Goal: Task Accomplishment & Management: Complete application form

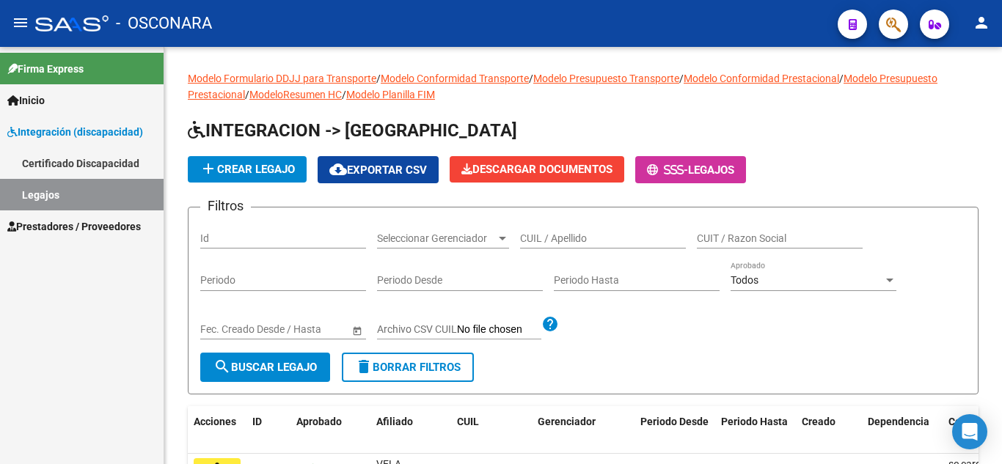
click at [54, 190] on link "Legajos" at bounding box center [82, 195] width 164 height 32
click at [415, 233] on span "Seleccionar Gerenciador" at bounding box center [436, 239] width 119 height 12
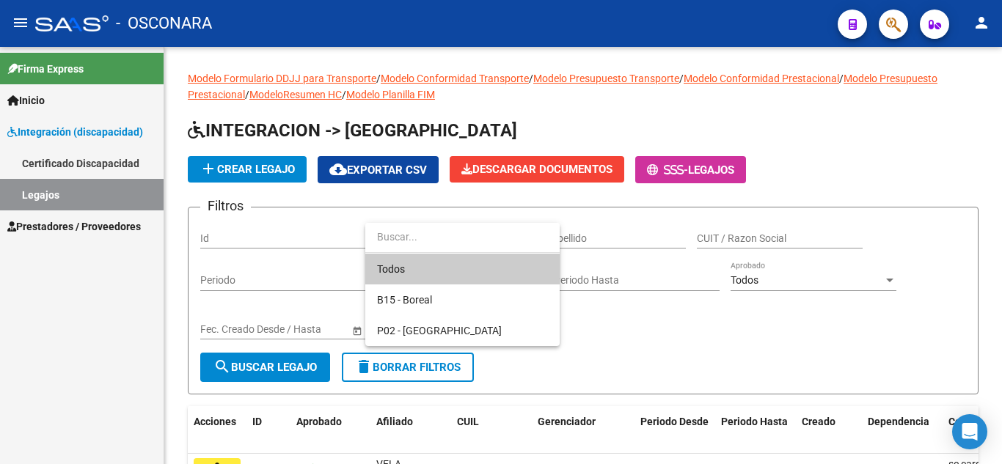
click at [350, 233] on div at bounding box center [501, 232] width 1002 height 464
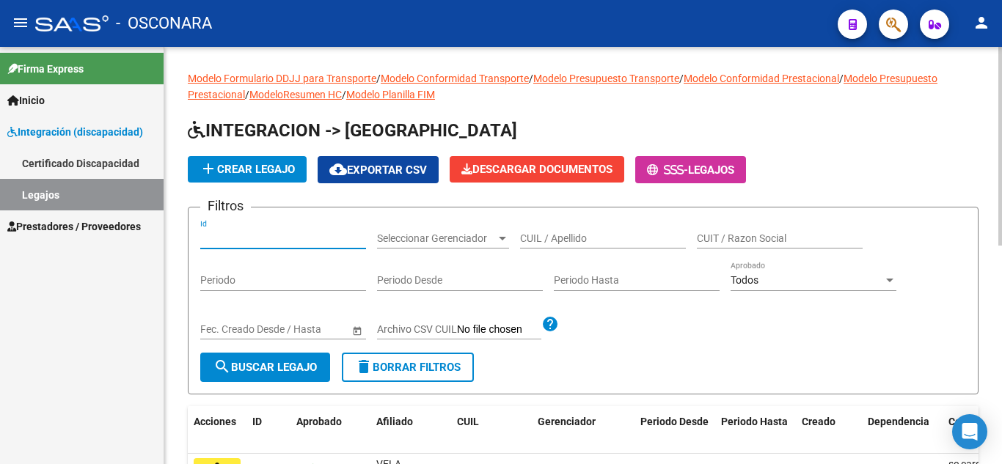
click at [273, 241] on input "Id" at bounding box center [283, 239] width 166 height 12
type input "687"
click at [277, 363] on span "search Buscar Legajo" at bounding box center [265, 367] width 103 height 13
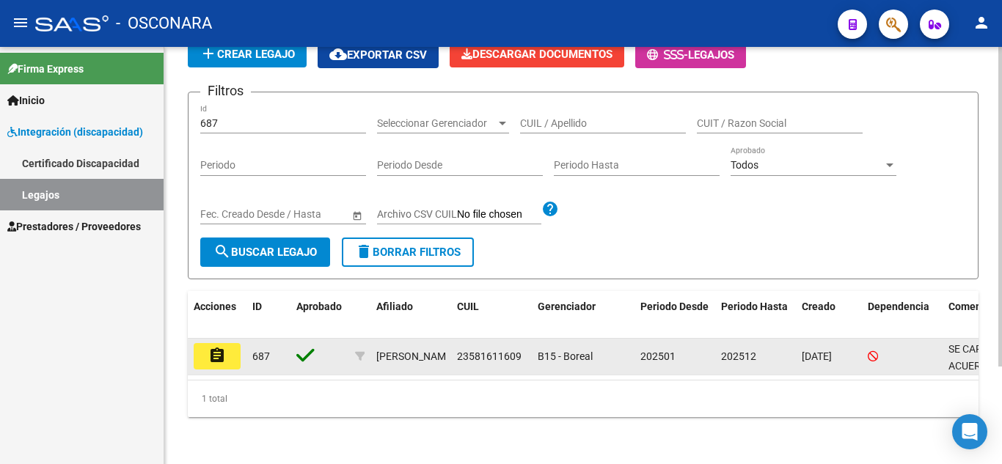
click at [231, 343] on button "assignment" at bounding box center [217, 356] width 47 height 26
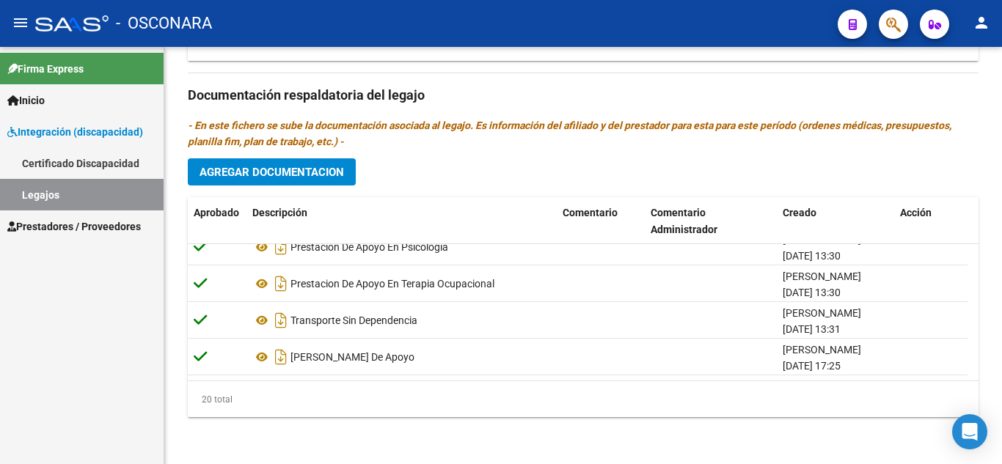
scroll to position [602, 0]
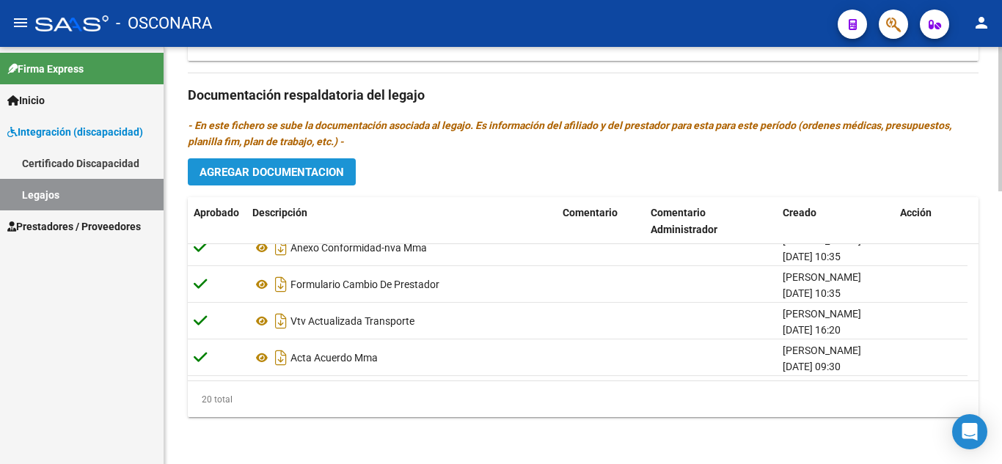
click at [323, 174] on span "Agregar Documentacion" at bounding box center [272, 172] width 145 height 13
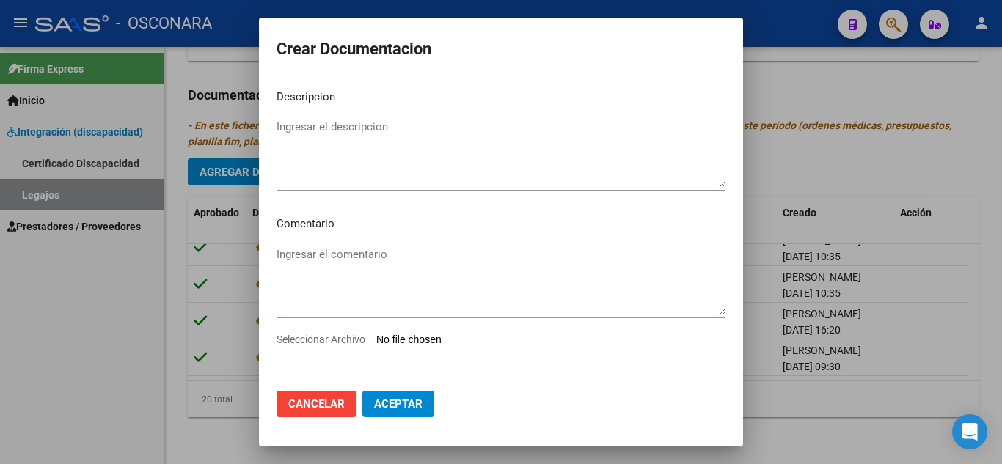
click at [444, 338] on input "Seleccionar Archivo" at bounding box center [473, 341] width 194 height 14
click at [453, 340] on input "Seleccionar Archivo" at bounding box center [473, 341] width 194 height 14
type input "C:\fakepath\3- NOTA CAMBIO DE PRESTADOR.pdf"
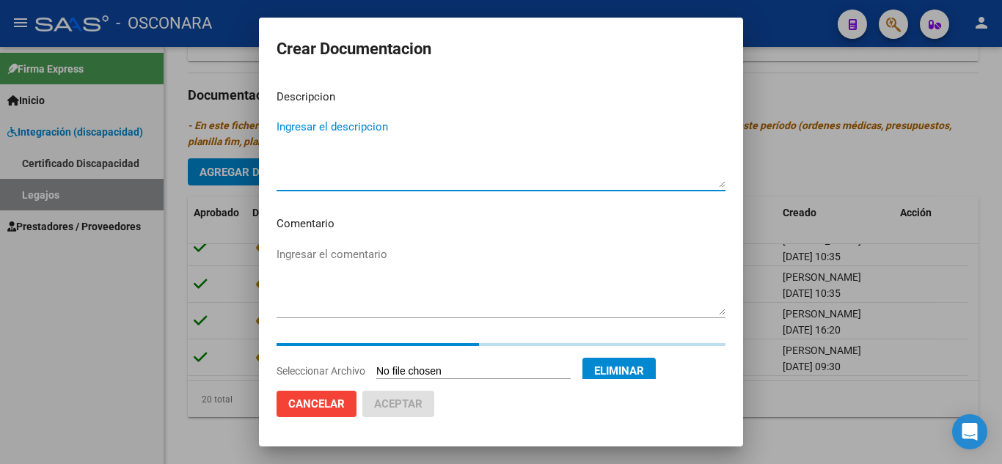
click at [288, 164] on textarea "Ingresar el descripcion" at bounding box center [501, 153] width 449 height 69
paste textarea "3- NOTA CAMBIO DE PRESTADOR"
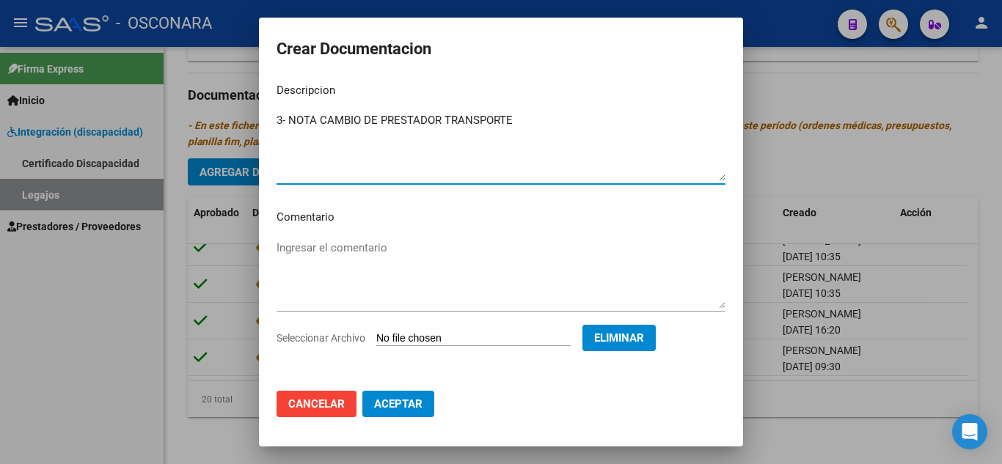
scroll to position [9, 0]
click at [289, 112] on textarea "3- NOTA CAMBIO DE PRESTADOR TRANSPORTE" at bounding box center [501, 144] width 449 height 69
type textarea "NOTA CAMBIO DE PRESTADOR TRANSPORTE"
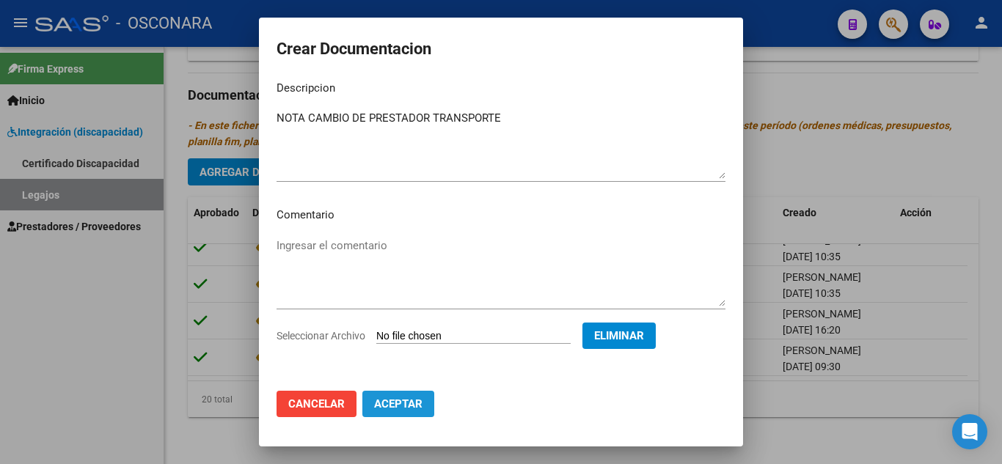
click at [407, 404] on span "Aceptar" at bounding box center [398, 404] width 48 height 13
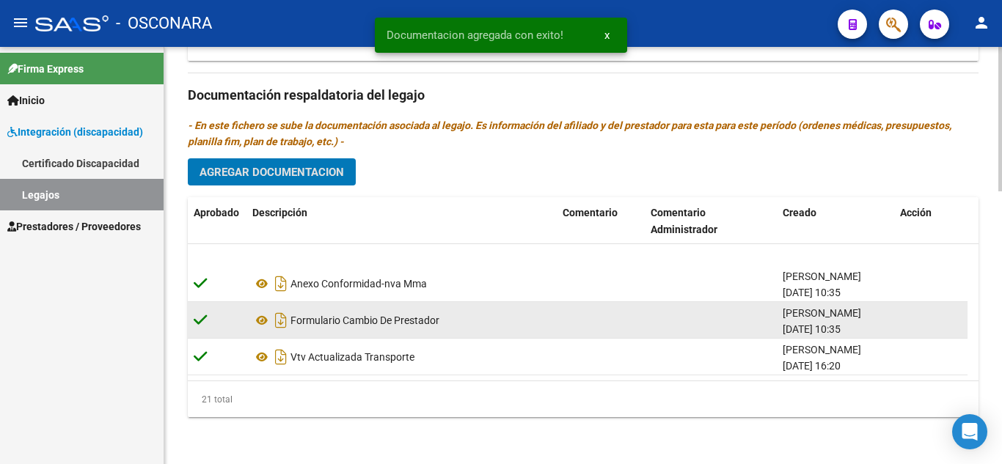
scroll to position [639, 0]
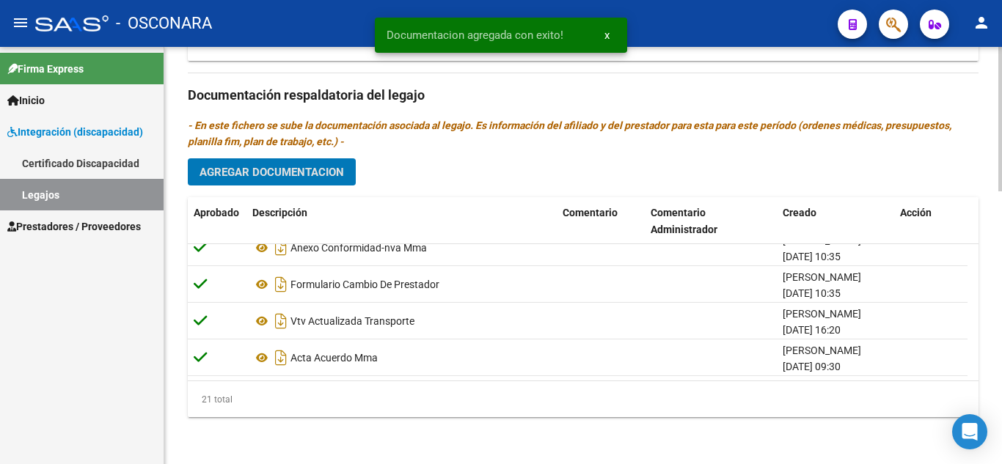
click at [324, 166] on span "Agregar Documentacion" at bounding box center [272, 172] width 145 height 13
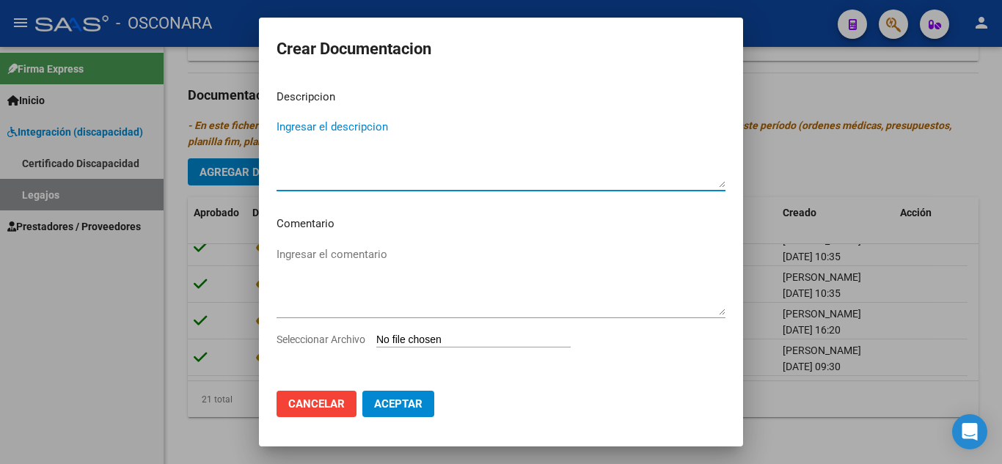
click at [424, 343] on input "Seleccionar Archivo" at bounding box center [473, 341] width 194 height 14
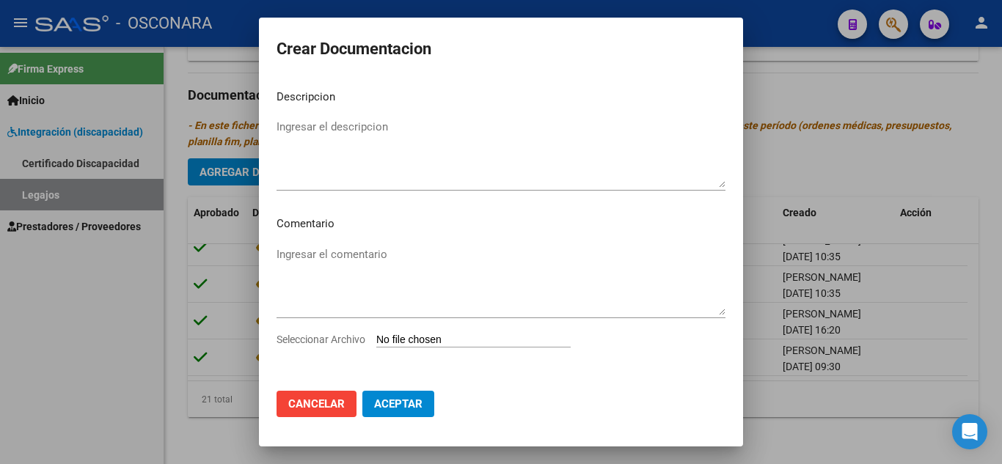
click at [373, 130] on textarea "Ingresar el descripcion" at bounding box center [501, 153] width 449 height 69
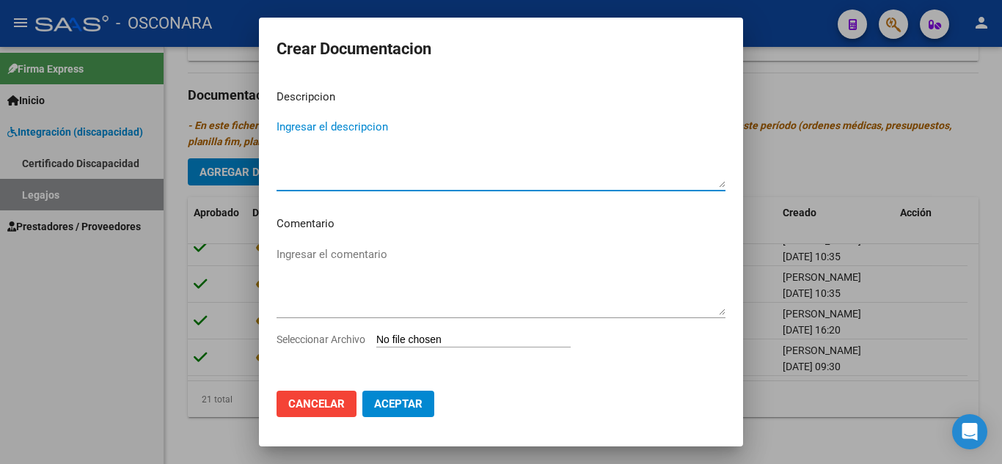
click at [479, 343] on input "Seleccionar Archivo" at bounding box center [473, 341] width 194 height 14
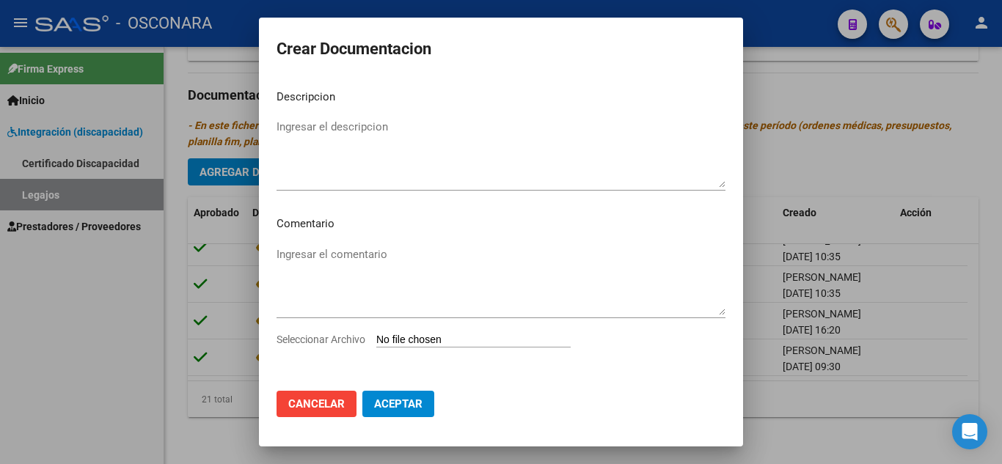
type input "C:\fakepath\4- TRANSPORTE.pdf"
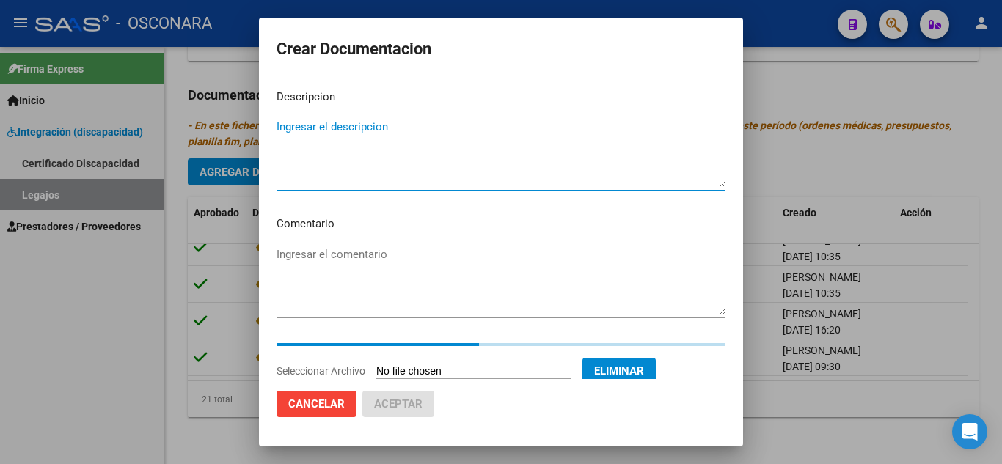
click at [346, 128] on textarea "Ingresar el descripcion" at bounding box center [501, 153] width 449 height 69
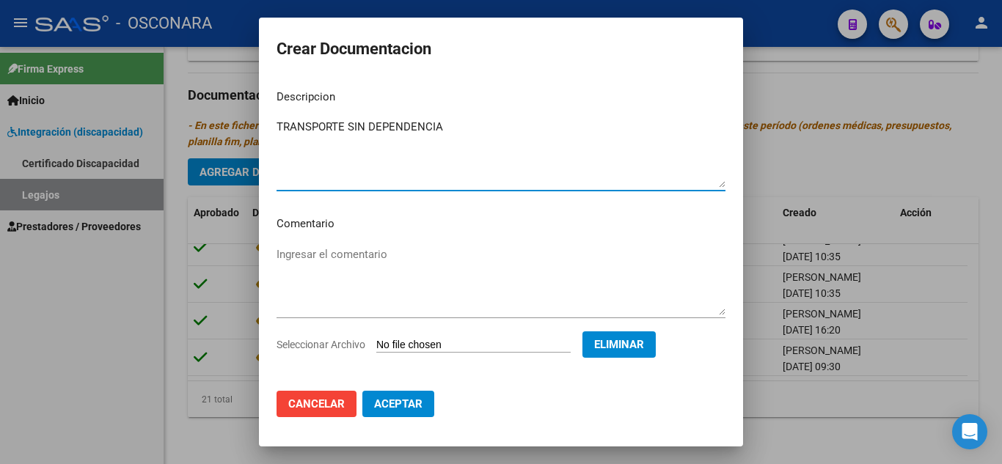
type textarea "TRANSPORTE SIN DEPENDENCIA"
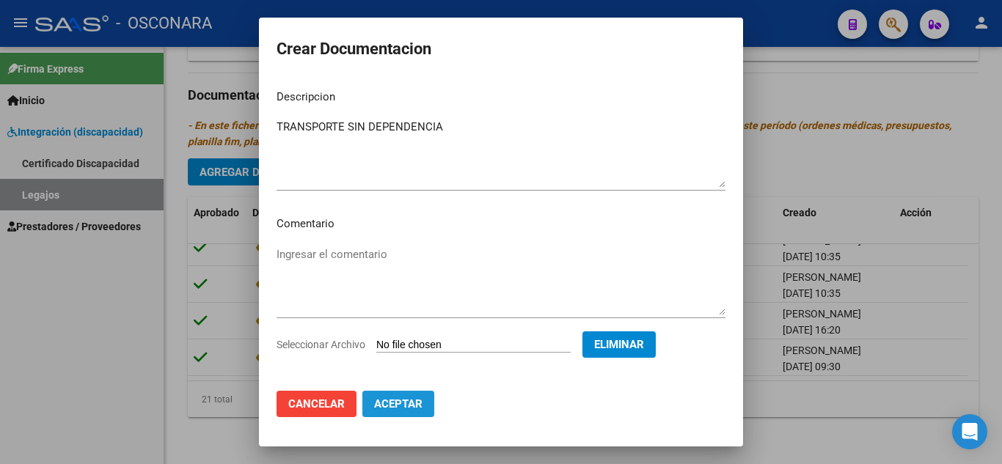
click at [416, 407] on span "Aceptar" at bounding box center [398, 404] width 48 height 13
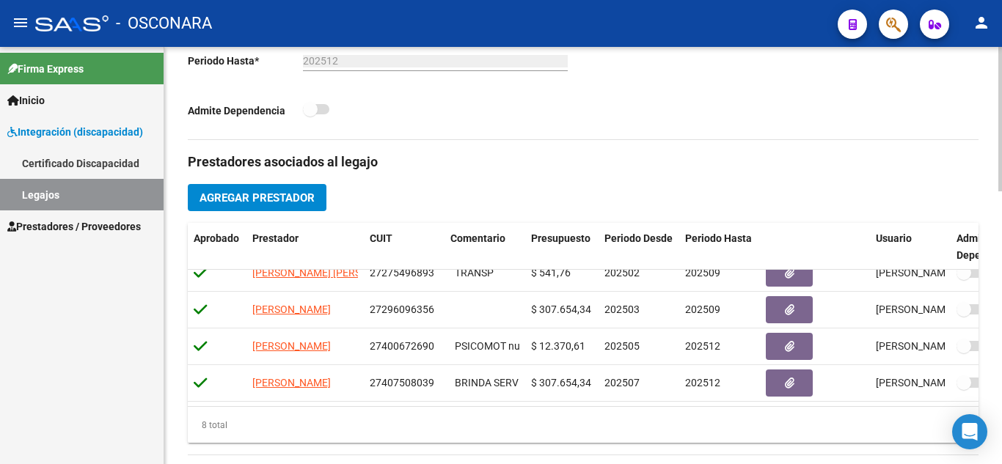
scroll to position [350, 0]
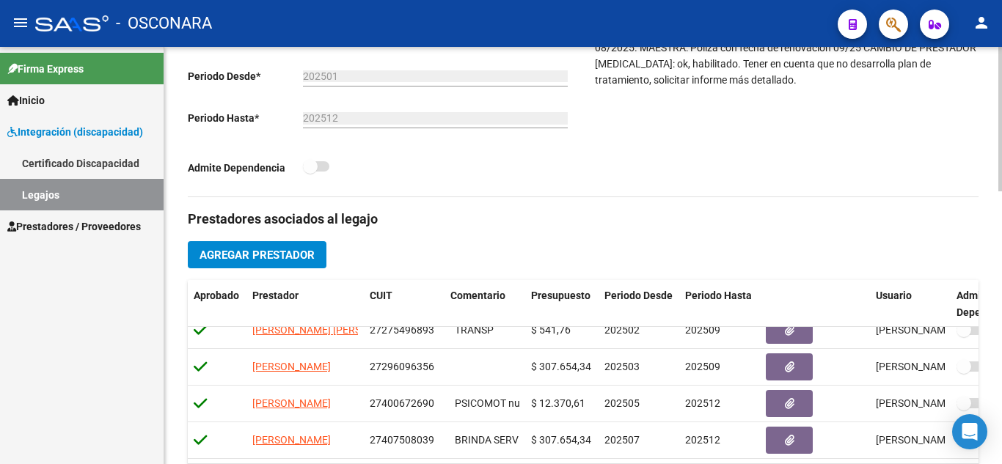
click at [273, 257] on span "Agregar Prestador" at bounding box center [257, 255] width 115 height 13
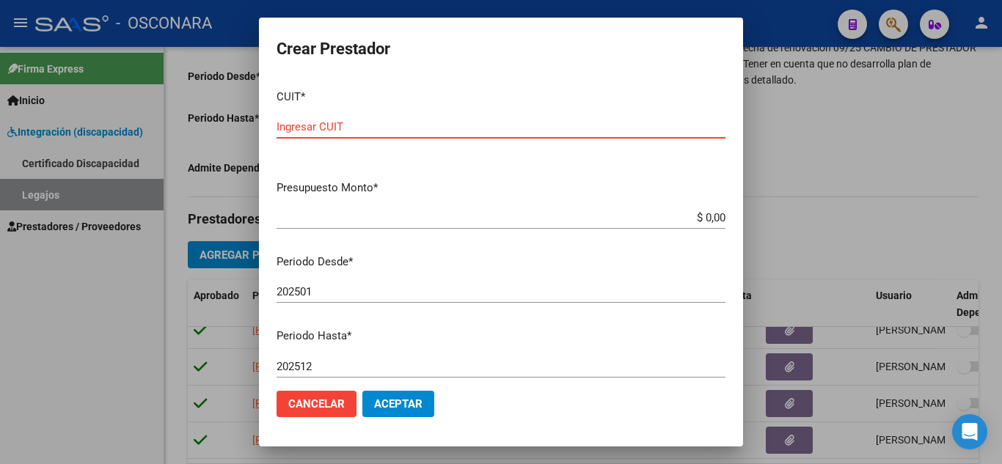
click at [424, 123] on input "Ingresar CUIT" at bounding box center [501, 126] width 449 height 13
paste input "27-22370998-8"
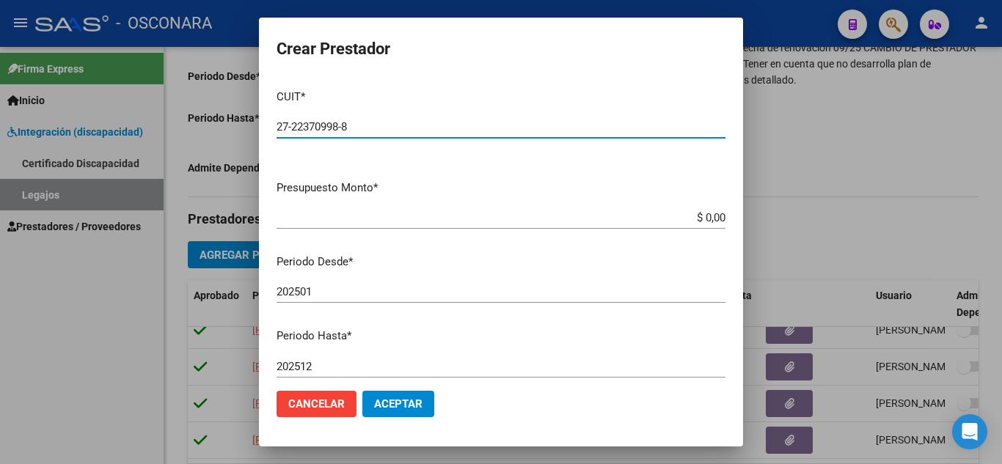
type input "27-22370998-8"
click at [710, 216] on input "$ 0,00" at bounding box center [501, 217] width 449 height 13
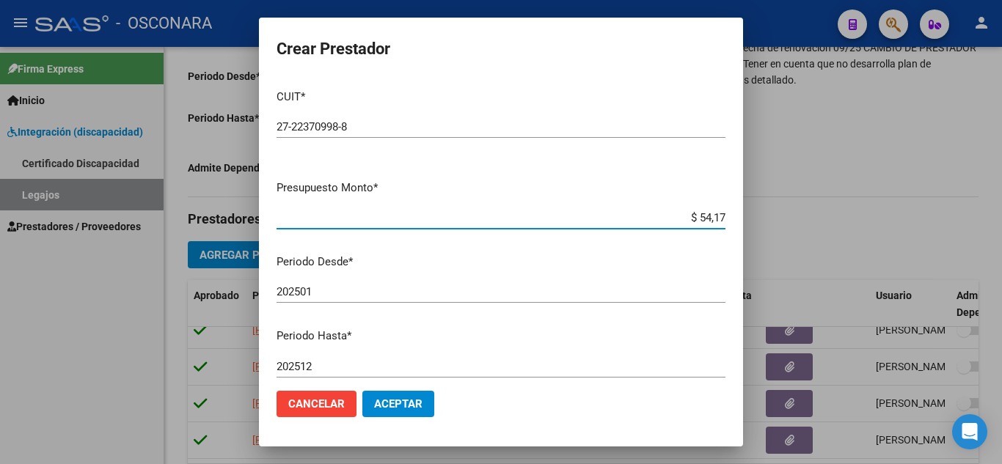
type input "$ 541,76"
click at [324, 401] on span "Cancelar" at bounding box center [316, 404] width 57 height 13
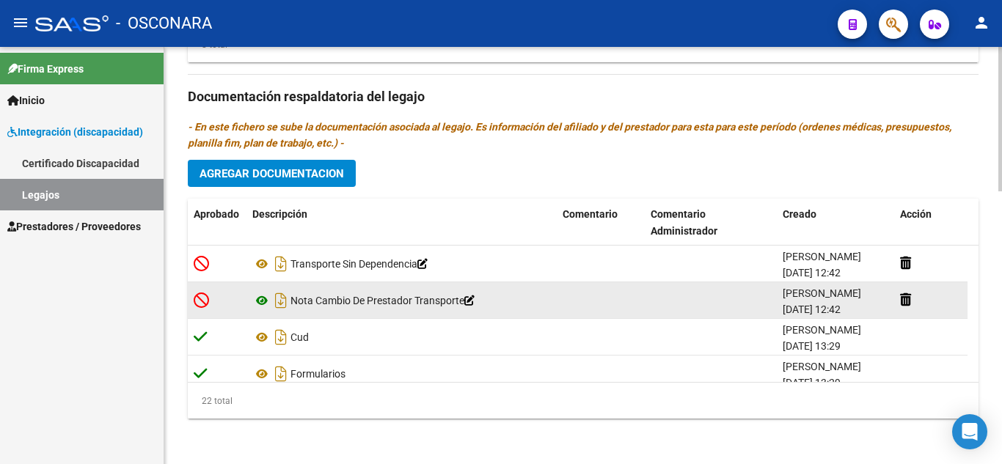
scroll to position [790, 0]
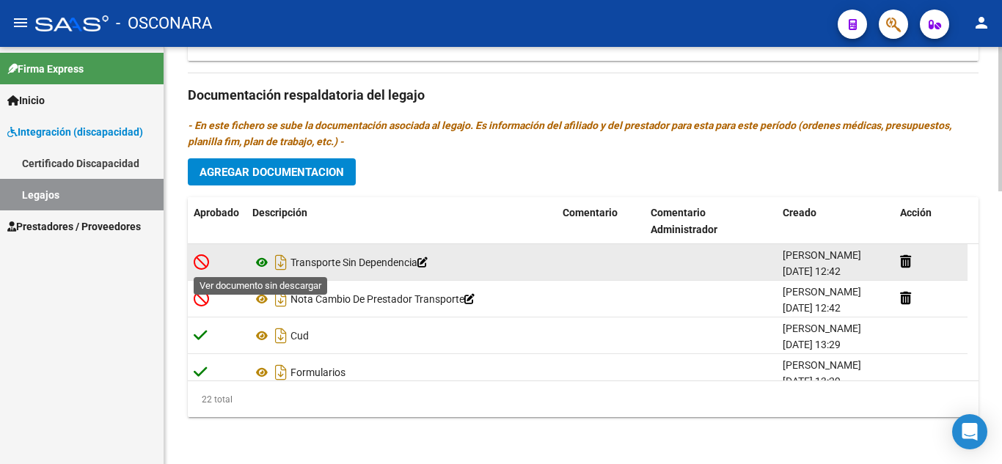
click at [264, 264] on icon at bounding box center [261, 263] width 19 height 18
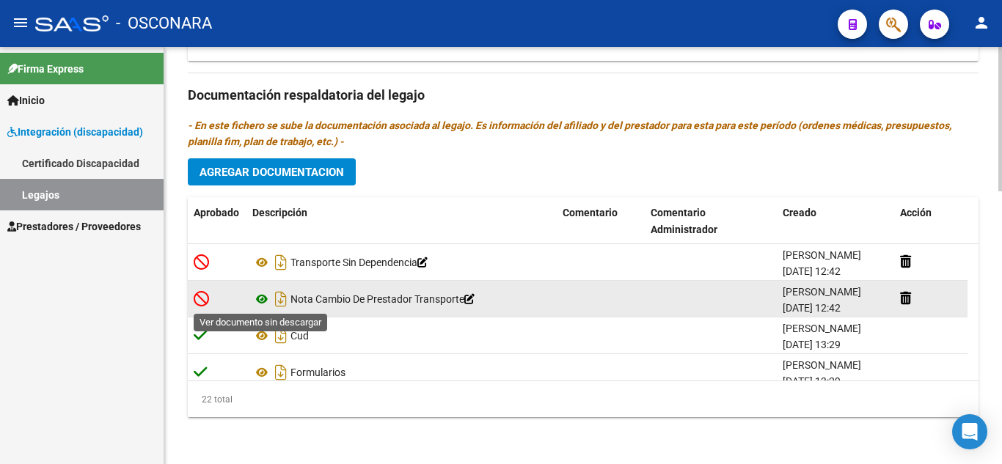
click at [256, 299] on icon at bounding box center [261, 300] width 19 height 18
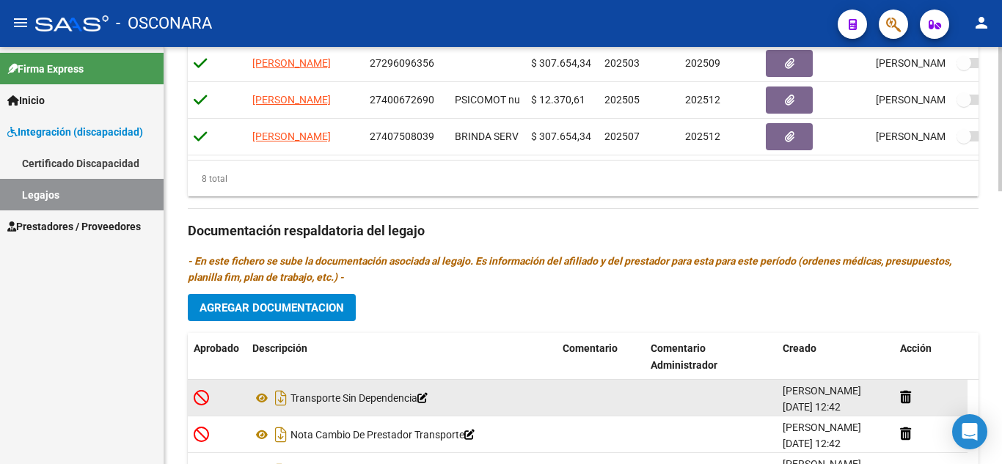
scroll to position [497, 0]
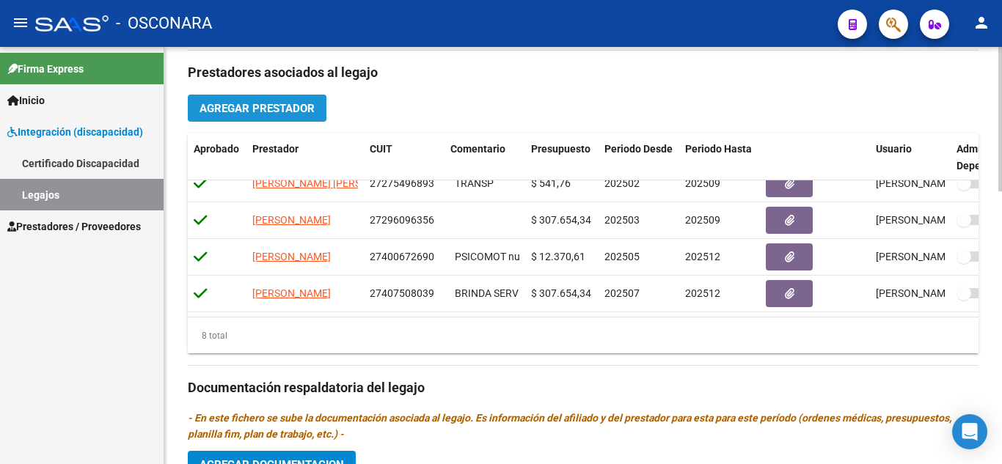
click at [269, 110] on span "Agregar Prestador" at bounding box center [257, 108] width 115 height 13
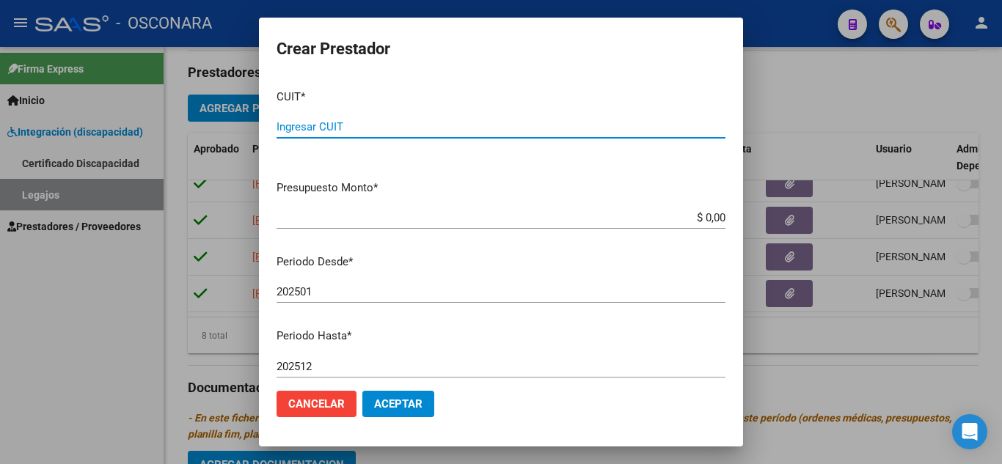
click at [323, 288] on input "202501" at bounding box center [501, 291] width 449 height 13
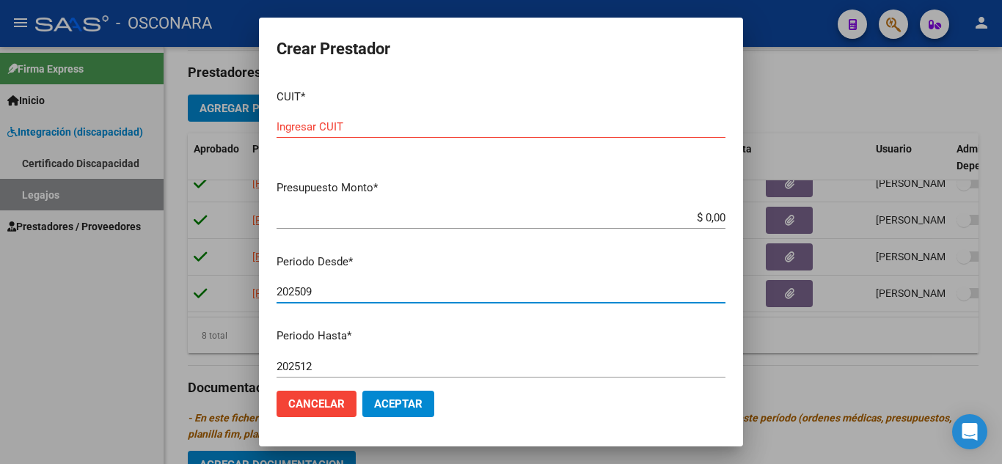
type input "202509"
click at [668, 124] on input "Ingresar CUIT" at bounding box center [501, 126] width 449 height 13
paste input "27-22370998-8"
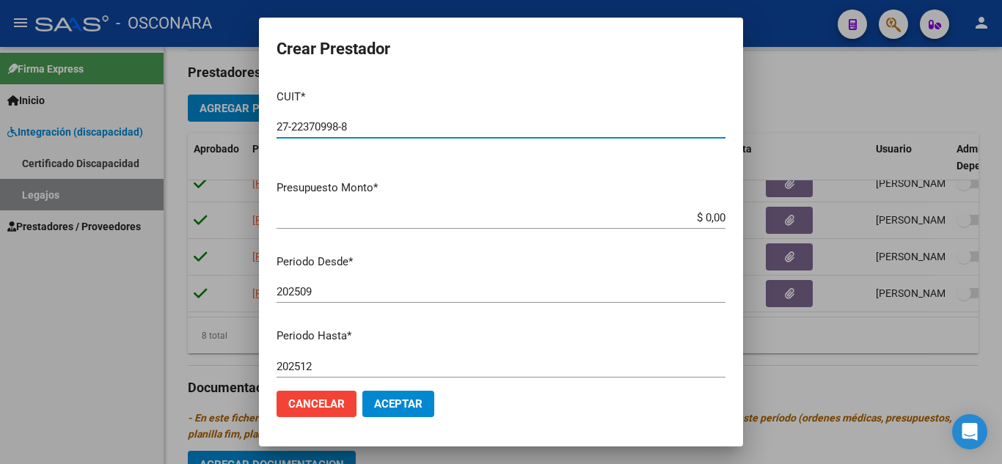
type input "27-22370998-8"
click at [713, 215] on input "$ 0,00" at bounding box center [501, 217] width 449 height 13
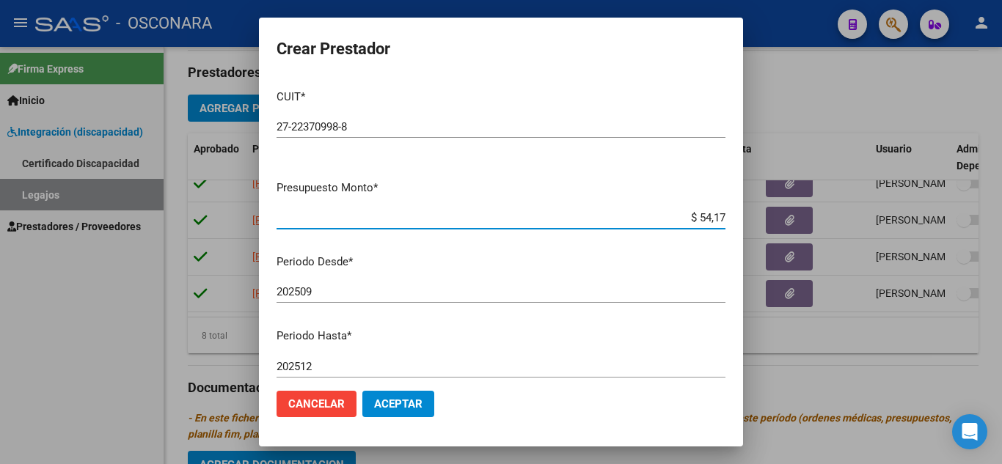
type input "$ 541,76"
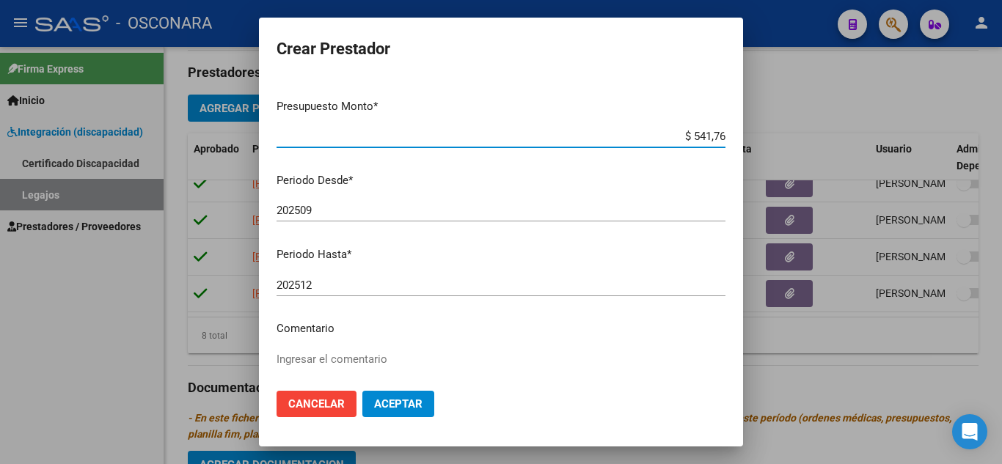
scroll to position [147, 0]
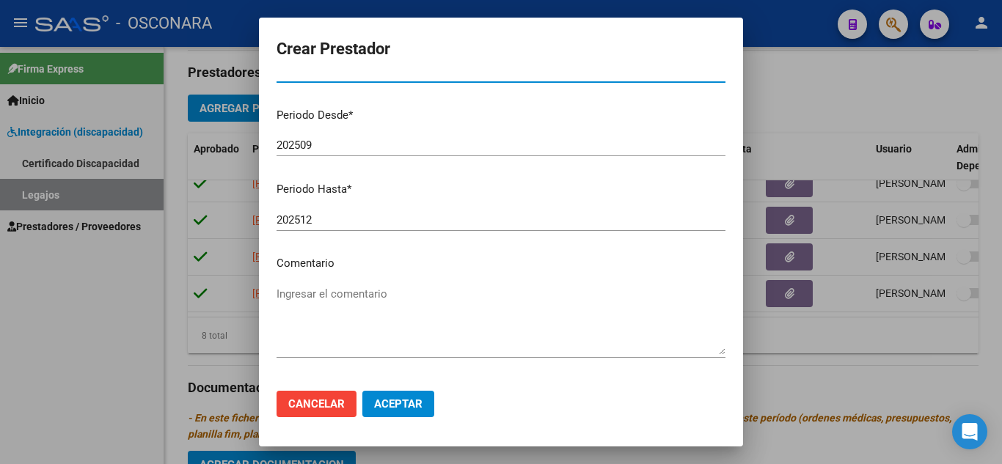
click at [356, 292] on textarea "Ingresar el comentario" at bounding box center [501, 320] width 449 height 69
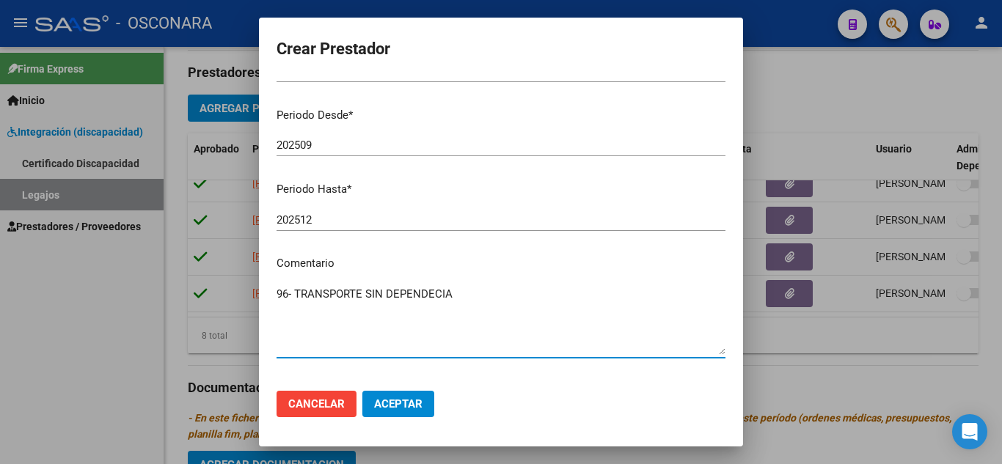
type textarea "96- TRANSPORTE SIN DEPENDECIA"
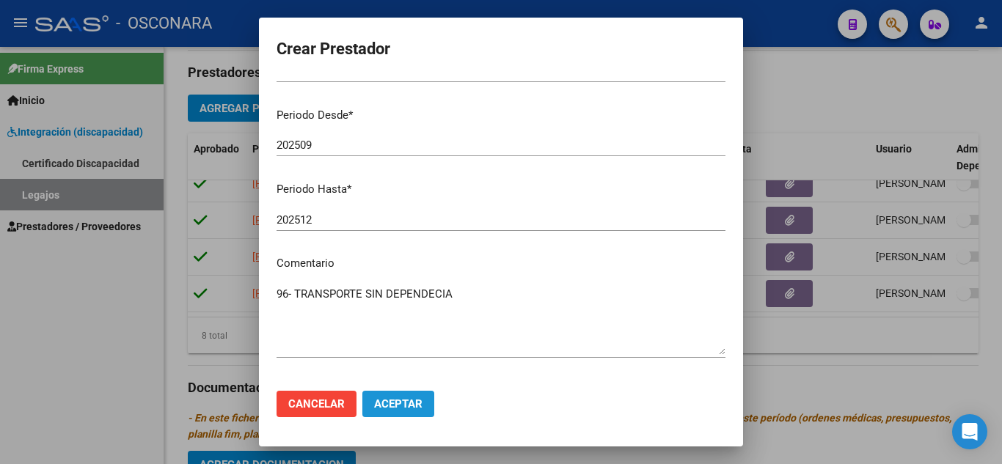
click at [388, 404] on span "Aceptar" at bounding box center [398, 404] width 48 height 13
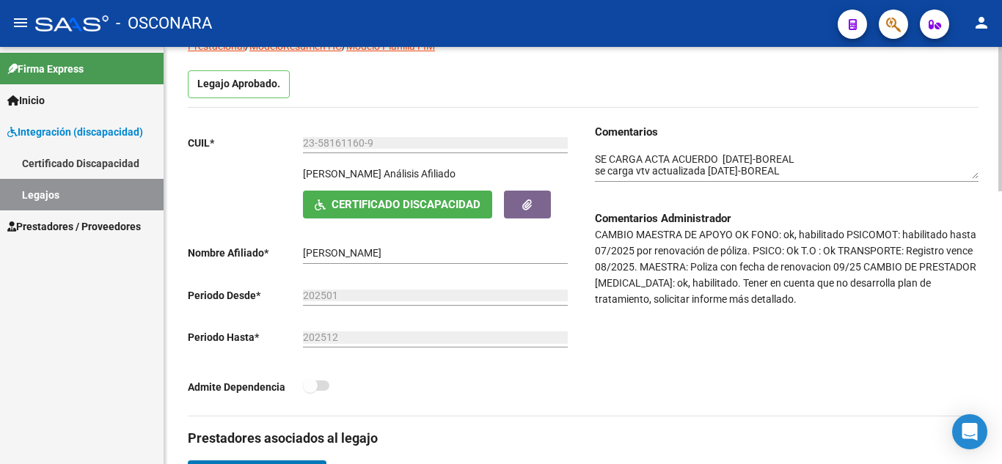
scroll to position [130, 0]
click at [597, 161] on textarea at bounding box center [787, 167] width 384 height 28
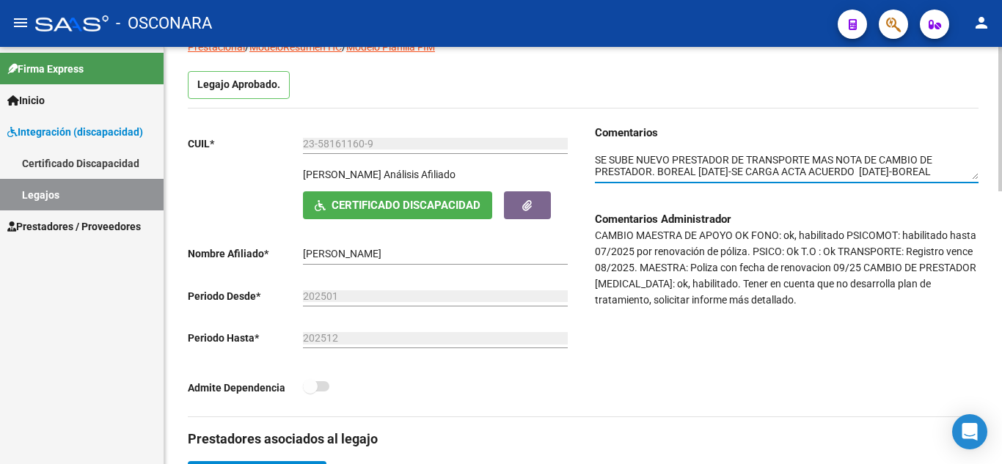
scroll to position [0, 0]
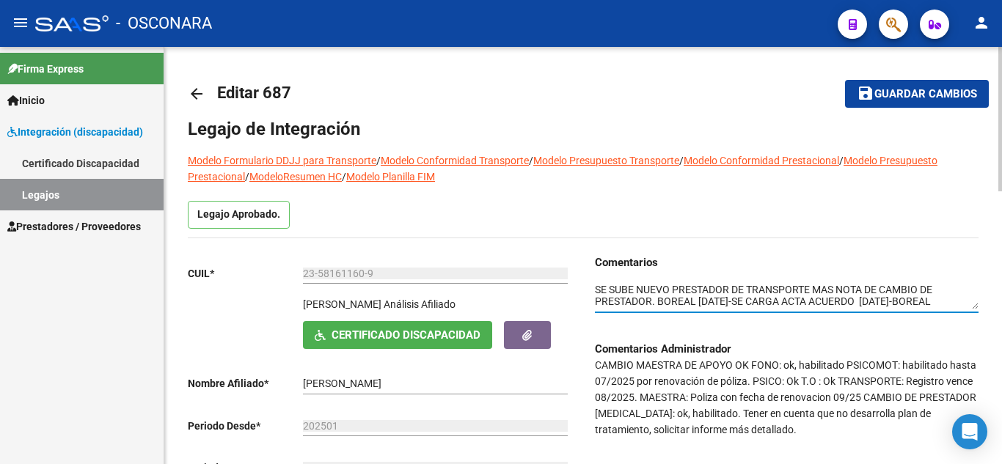
type textarea "SE SUBE NUEVO PRESTADOR DE TRANSPORTE MAS NOTA DE CAMBIO DE PRESTADOR. BOREAL 1…"
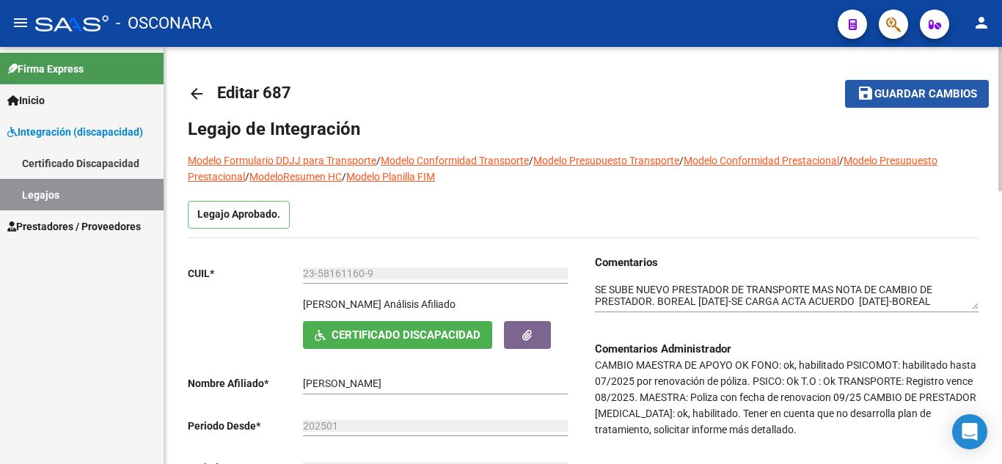
click at [899, 89] on span "Guardar cambios" at bounding box center [926, 94] width 103 height 13
click at [911, 97] on span "Guardar cambios" at bounding box center [926, 94] width 103 height 13
click at [892, 92] on span "Guardar cambios" at bounding box center [926, 94] width 103 height 13
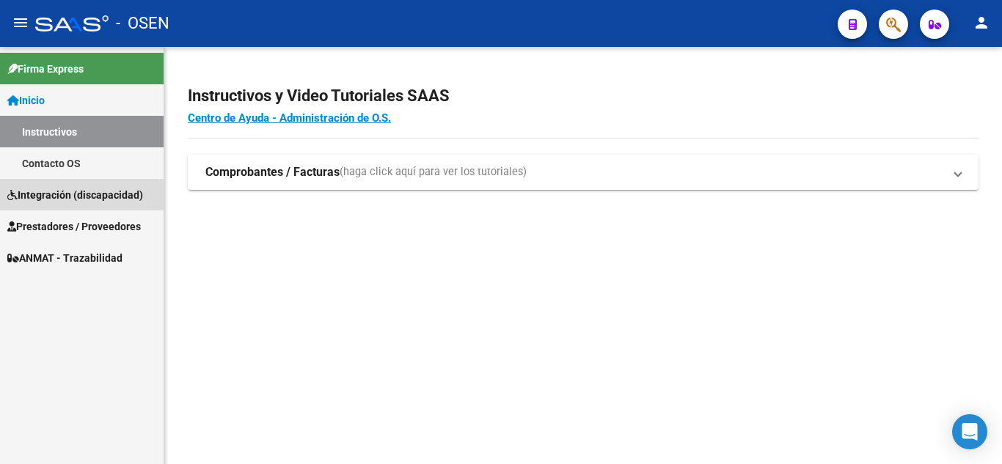
click at [57, 194] on span "Integración (discapacidad)" at bounding box center [75, 195] width 136 height 16
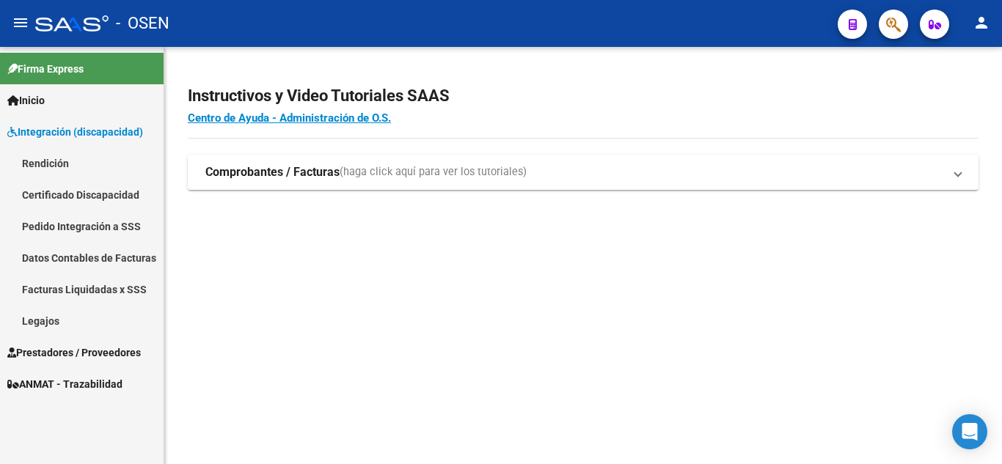
click at [46, 322] on link "Legajos" at bounding box center [82, 321] width 164 height 32
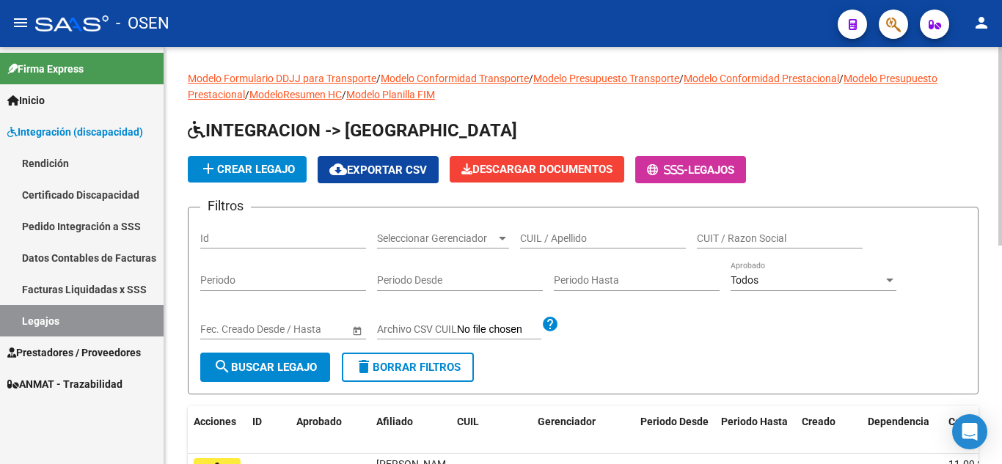
click at [552, 236] on input "CUIL / Apellido" at bounding box center [603, 239] width 166 height 12
paste input "27457234886"
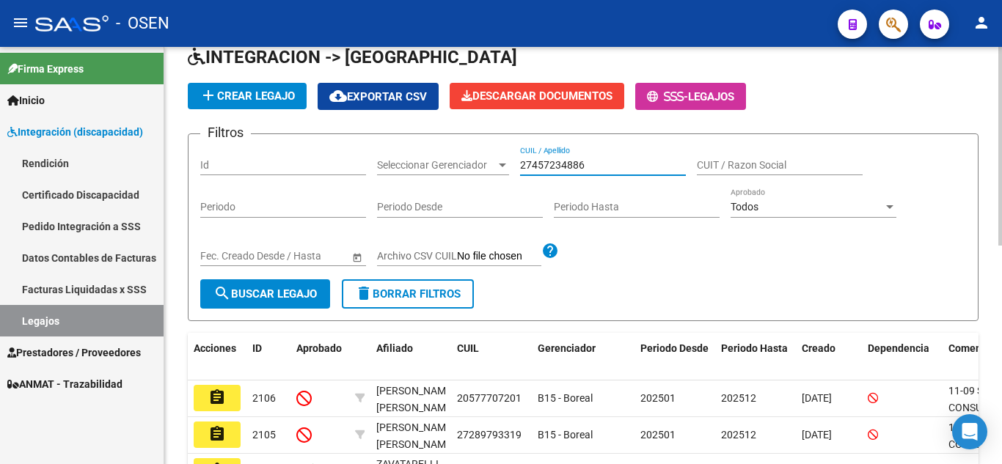
type input "27457234886"
click at [299, 293] on span "search Buscar Legajo" at bounding box center [265, 294] width 103 height 13
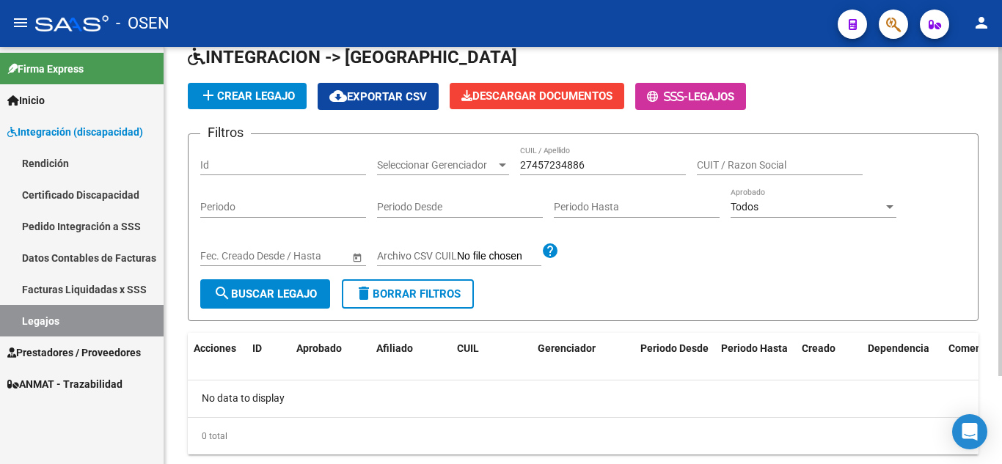
scroll to position [0, 0]
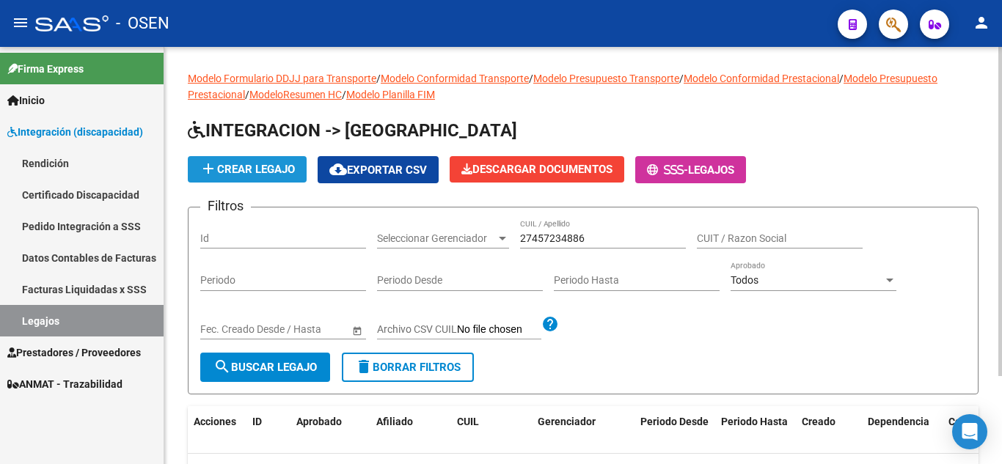
click at [278, 171] on span "add Crear Legajo" at bounding box center [247, 169] width 95 height 13
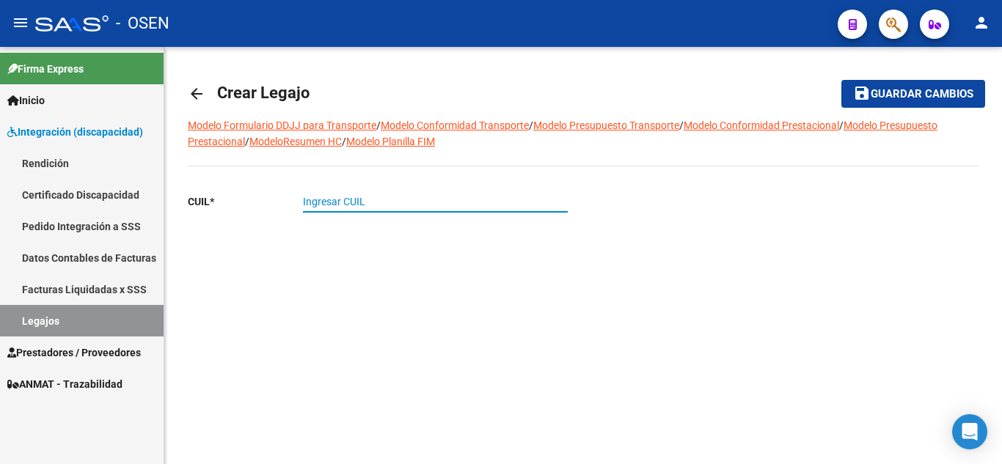
click at [331, 203] on input "Ingresar CUIL" at bounding box center [435, 202] width 265 height 12
paste input "27-45723488-6"
type input "27-45723488-6"
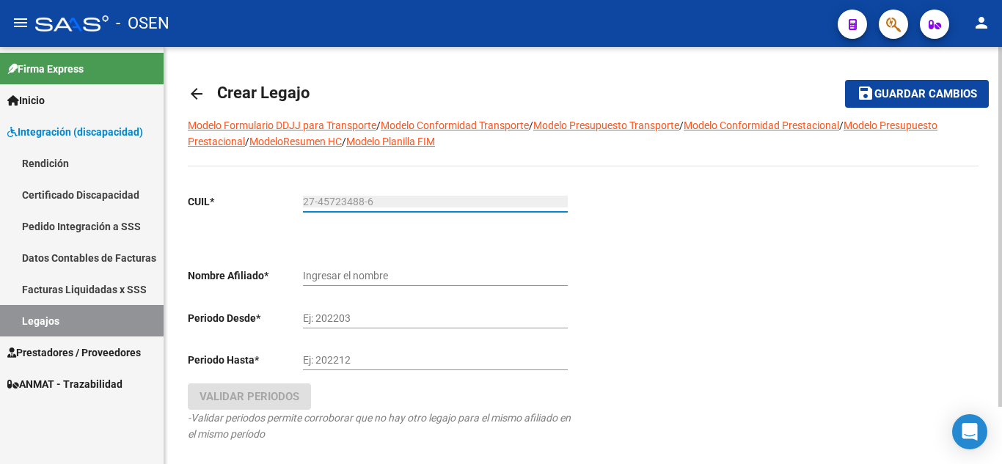
type input "[PERSON_NAME] [PERSON_NAME]"
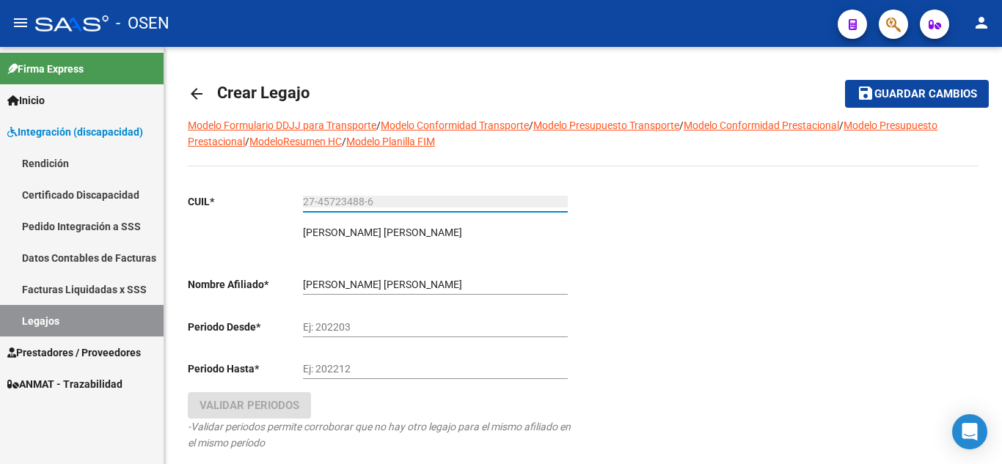
type input "27-45723488-6"
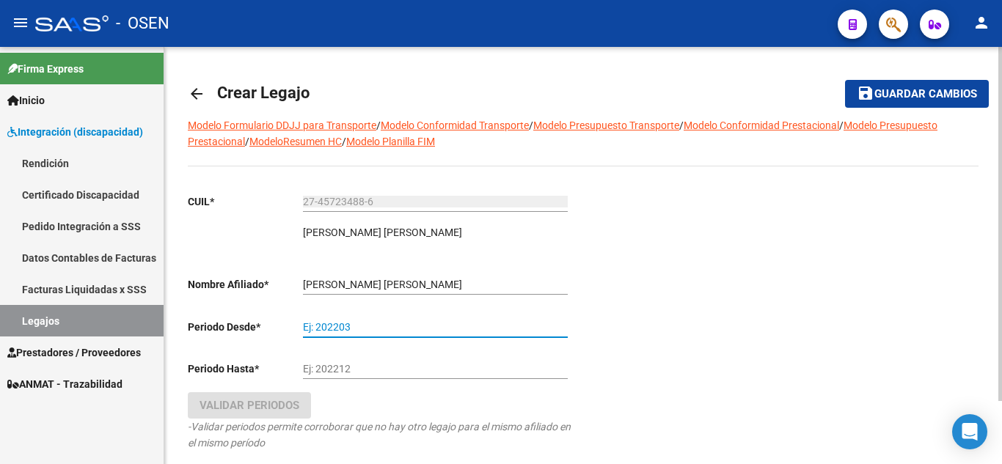
click at [346, 326] on input "Ej: 202203" at bounding box center [435, 327] width 265 height 12
type input "202501"
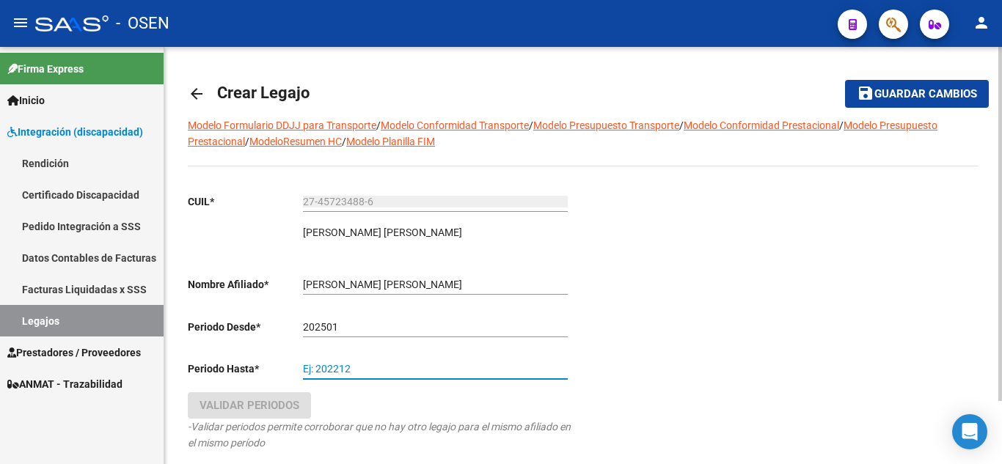
click at [343, 365] on input "Ej: 202212" at bounding box center [435, 369] width 265 height 12
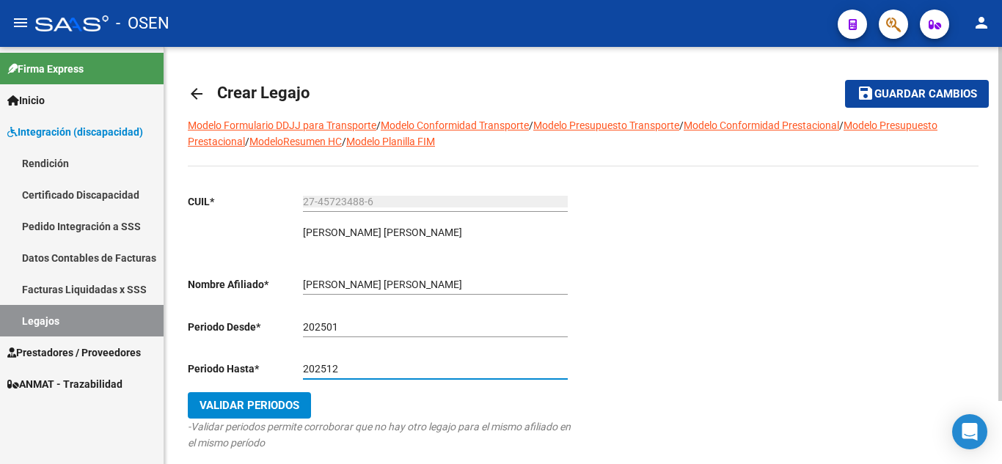
type input "202512"
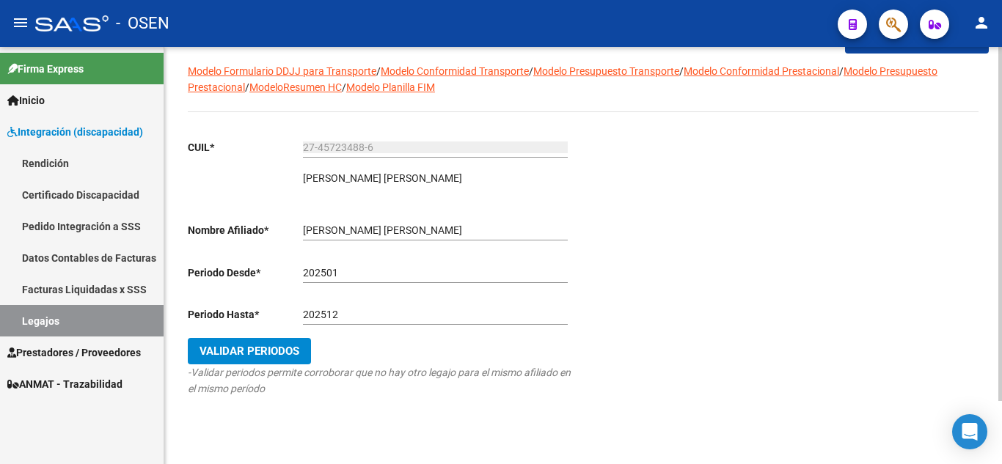
scroll to position [73, 0]
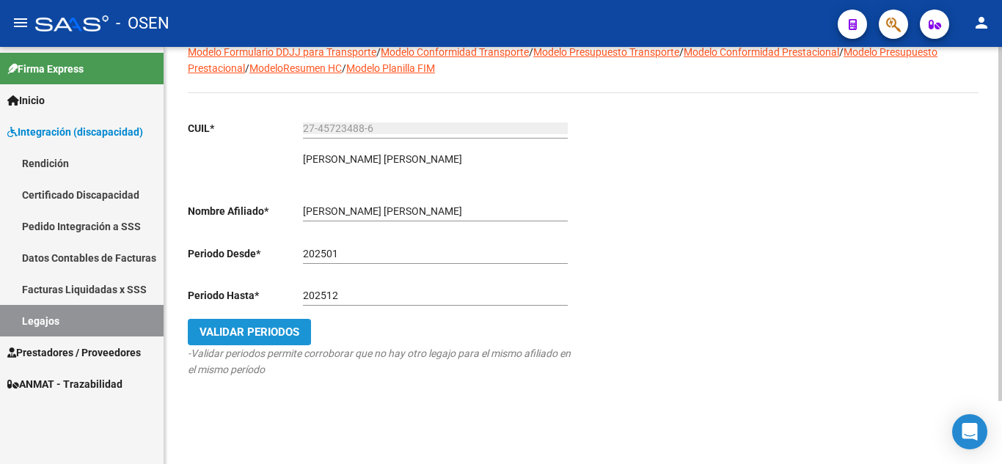
click at [284, 335] on span "Validar Periodos" at bounding box center [250, 332] width 100 height 13
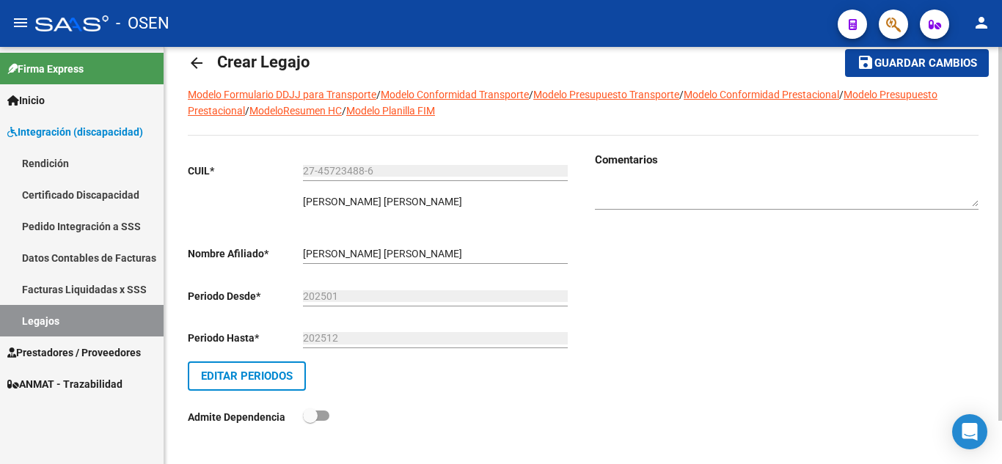
scroll to position [0, 0]
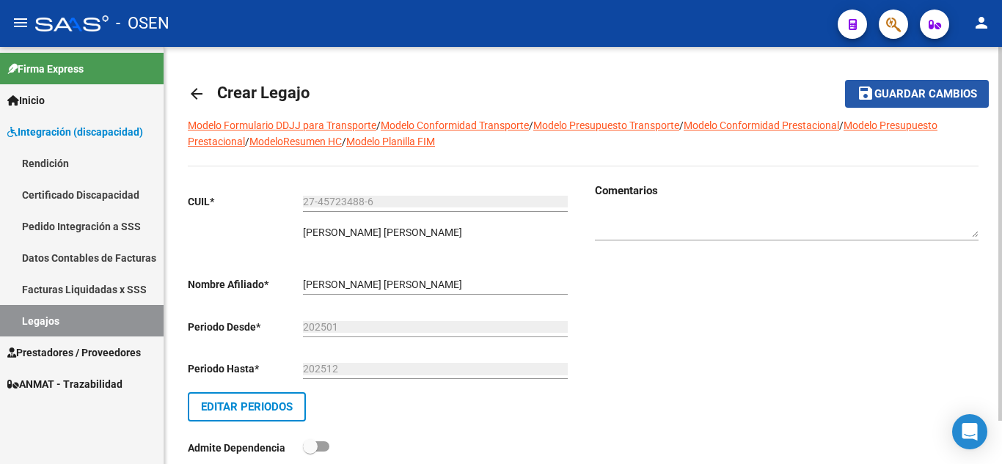
click at [942, 89] on span "Guardar cambios" at bounding box center [926, 94] width 103 height 13
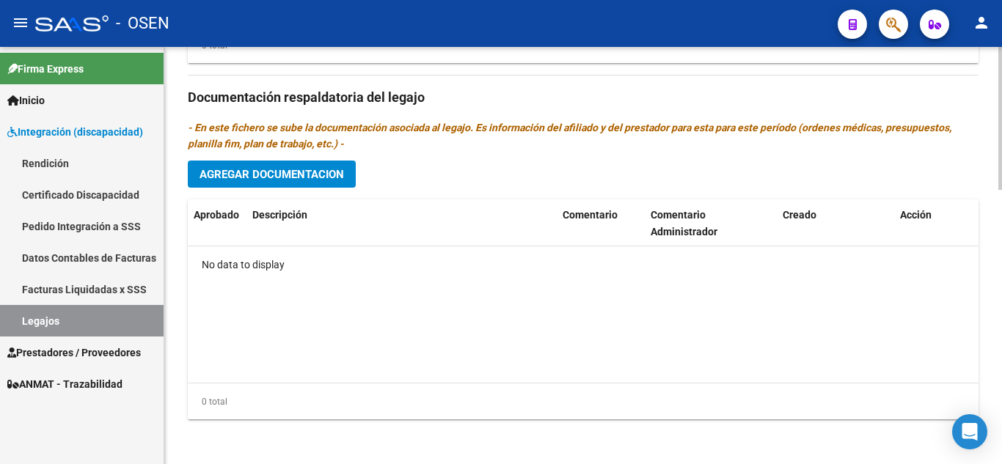
scroll to position [802, 0]
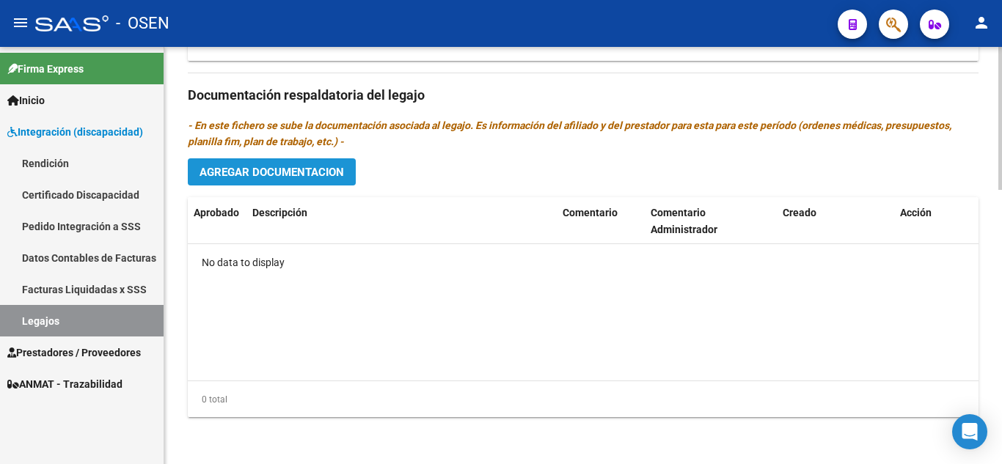
click at [271, 171] on span "Agregar Documentacion" at bounding box center [272, 172] width 145 height 13
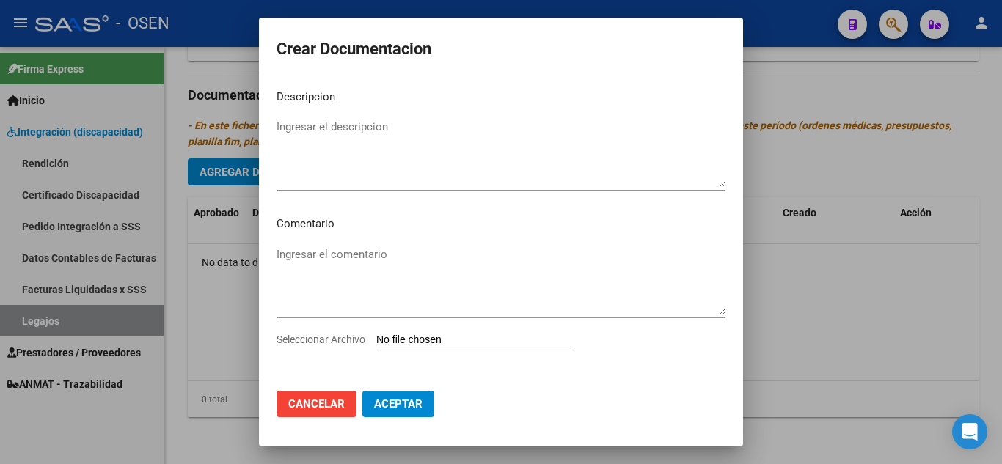
click at [405, 344] on input "Seleccionar Archivo" at bounding box center [473, 341] width 194 height 14
type input "C:\fakepath\1- CUD.pdf"
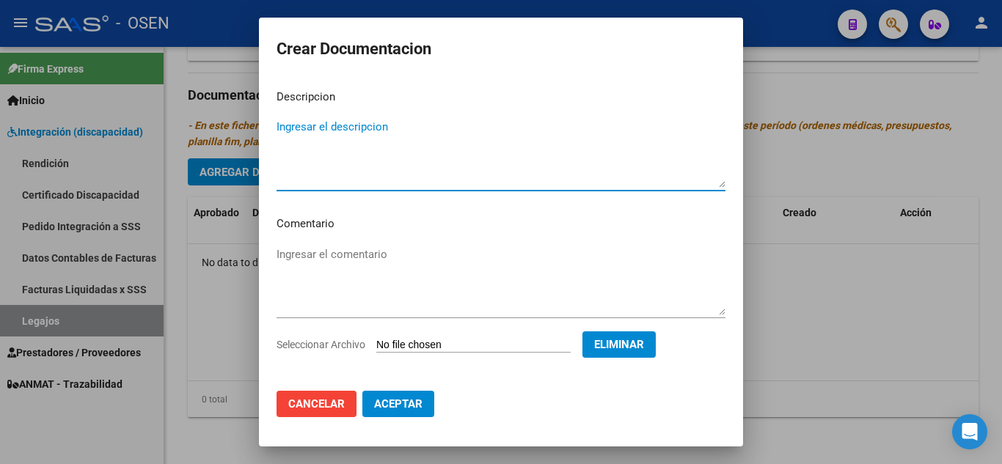
click at [289, 144] on textarea "Ingresar el descripcion" at bounding box center [501, 153] width 449 height 69
type textarea "1- CUD"
click at [405, 409] on span "Aceptar" at bounding box center [398, 404] width 48 height 13
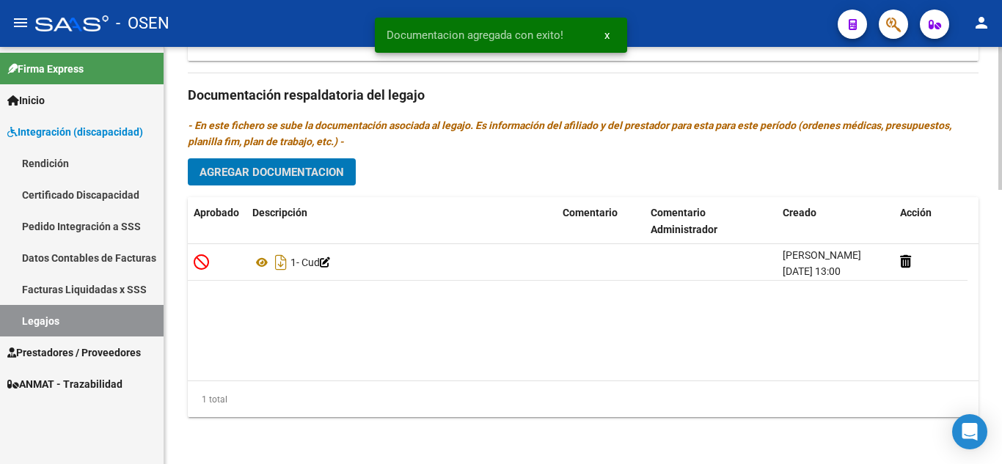
click at [320, 174] on span "Agregar Documentacion" at bounding box center [272, 172] width 145 height 13
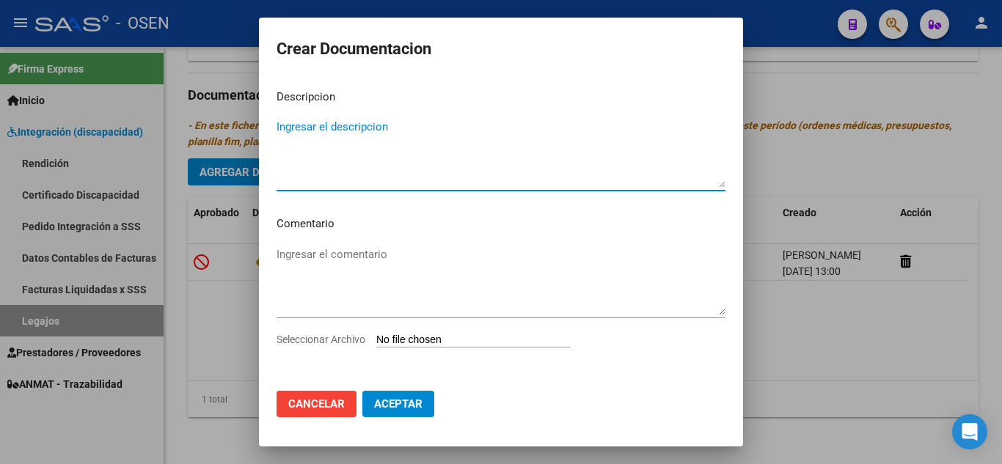
click at [422, 342] on input "Seleccionar Archivo" at bounding box center [473, 341] width 194 height 14
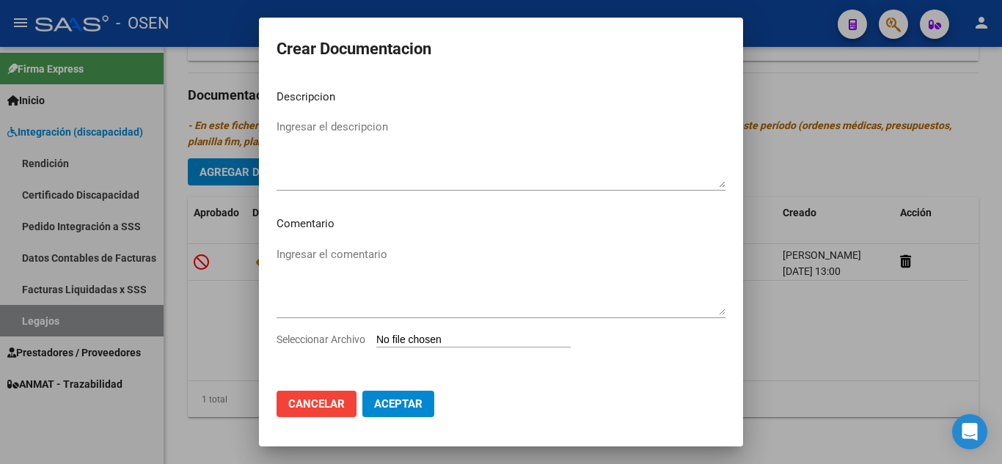
type input "C:\fakepath\2- FORMULARIOS.pdf"
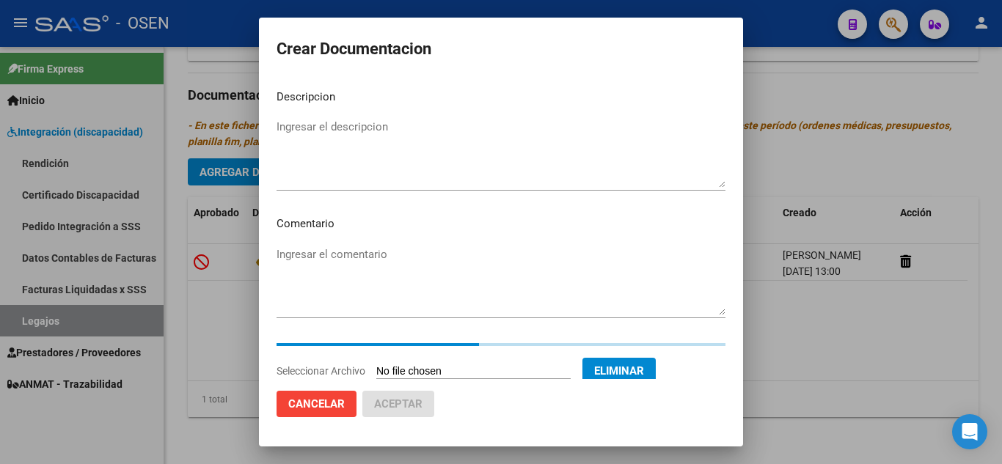
click at [291, 141] on textarea "Ingresar el descripcion" at bounding box center [501, 153] width 449 height 69
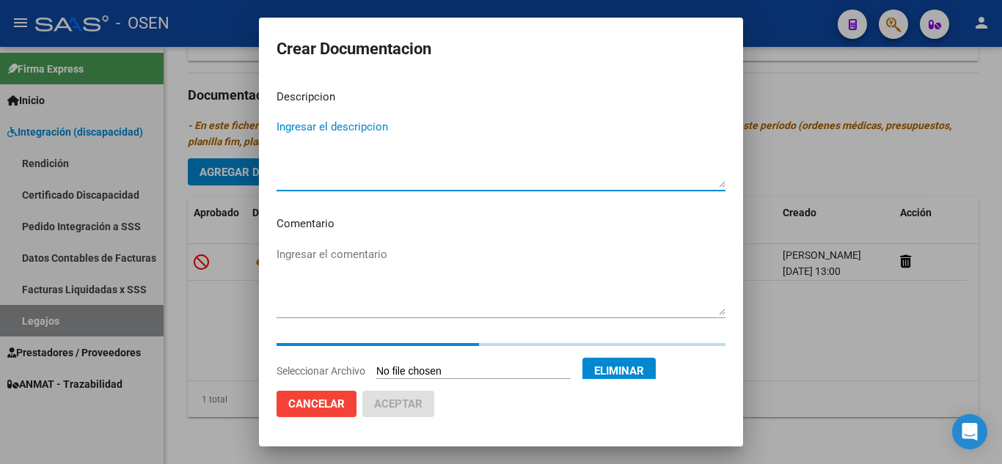
paste textarea "2- FORMULARIOS"
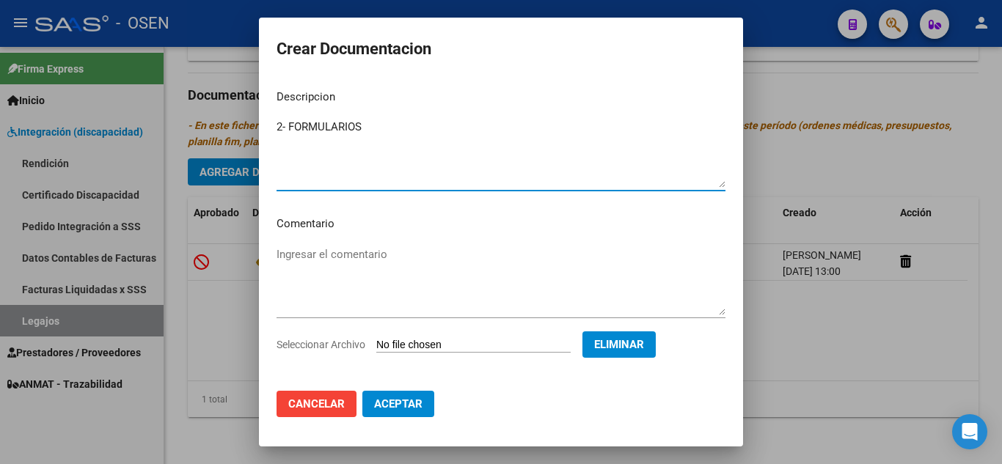
type textarea "2- FORMULARIOS"
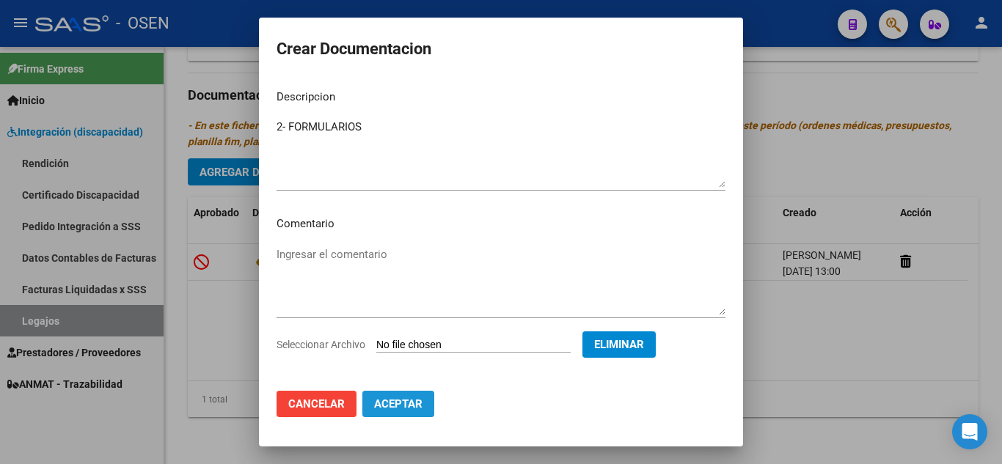
click at [420, 399] on span "Aceptar" at bounding box center [398, 404] width 48 height 13
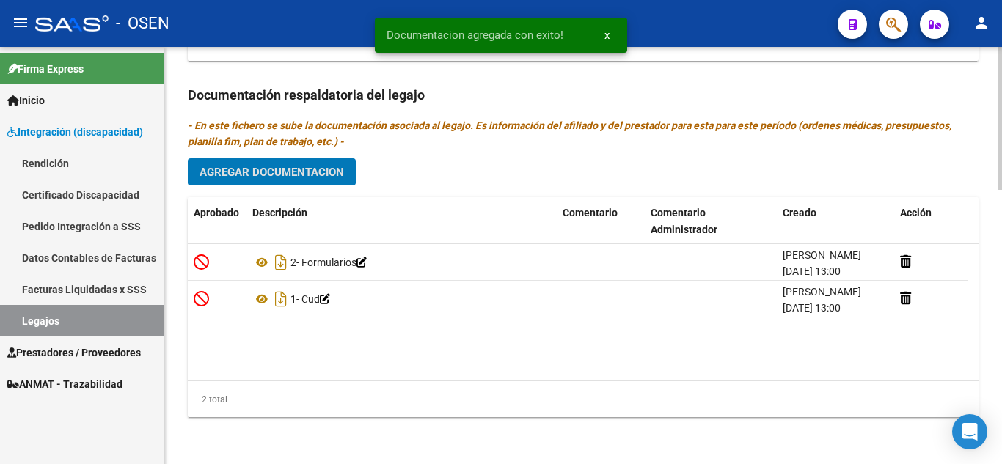
click at [311, 172] on span "Agregar Documentacion" at bounding box center [272, 172] width 145 height 13
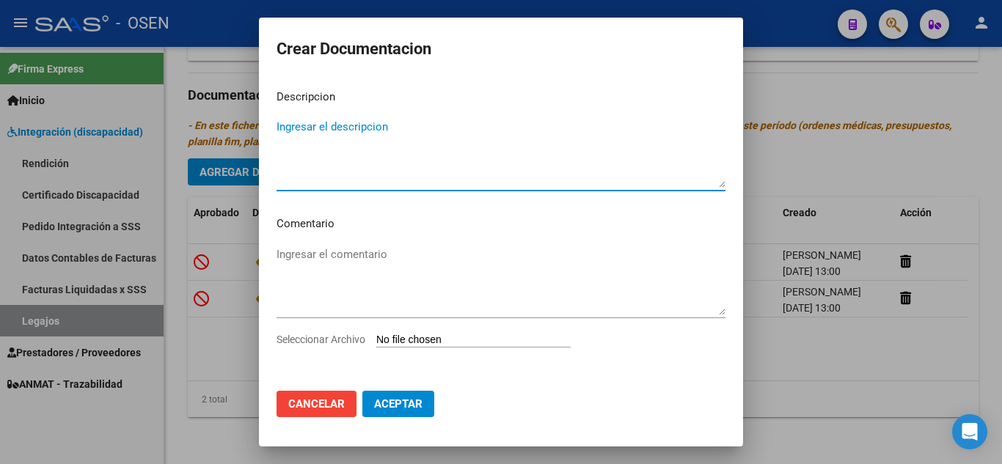
click at [323, 131] on textarea "Ingresar el descripcion" at bounding box center [501, 153] width 449 height 69
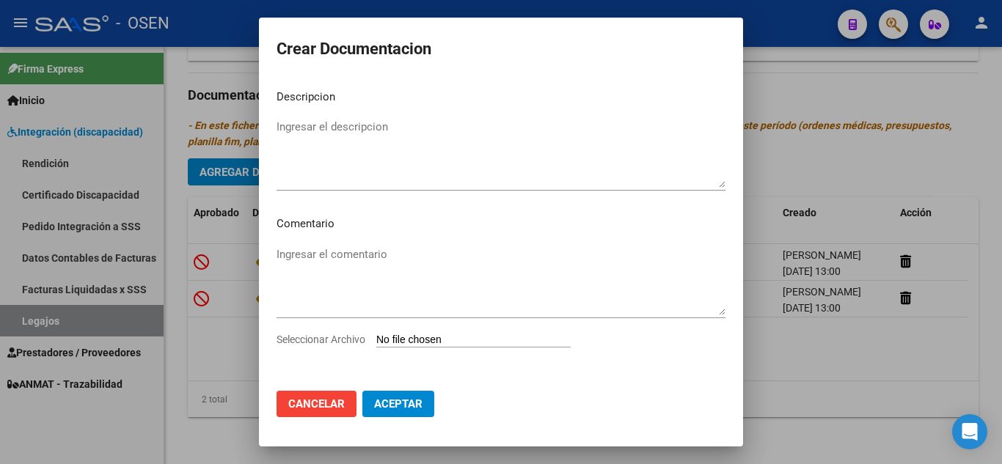
click at [442, 336] on input "Seleccionar Archivo" at bounding box center [473, 341] width 194 height 14
type input "C:\fakepath\3- FORMACION LABORAL JORNADA SIMPLE CAT A.pdf"
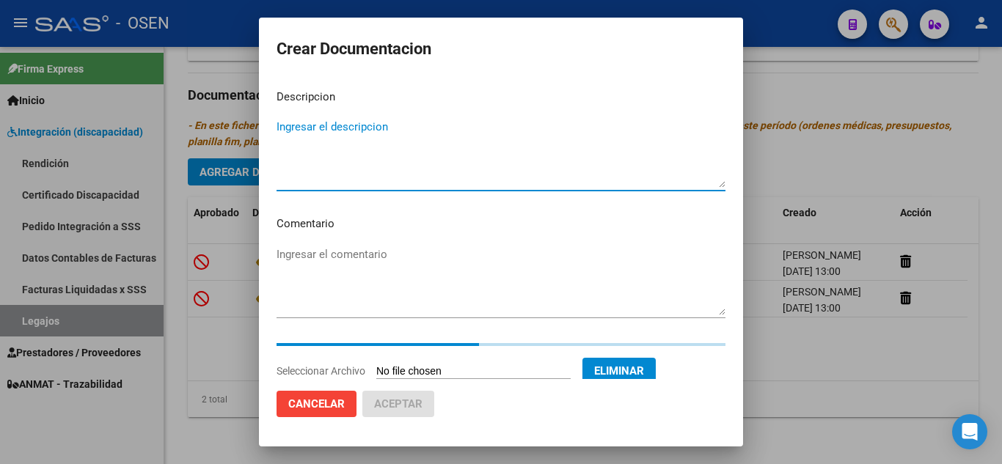
click at [301, 130] on textarea "Ingresar el descripcion" at bounding box center [501, 153] width 449 height 69
paste textarea "3- FORMACION LABORAL JORNADA SIMPLE CAT A"
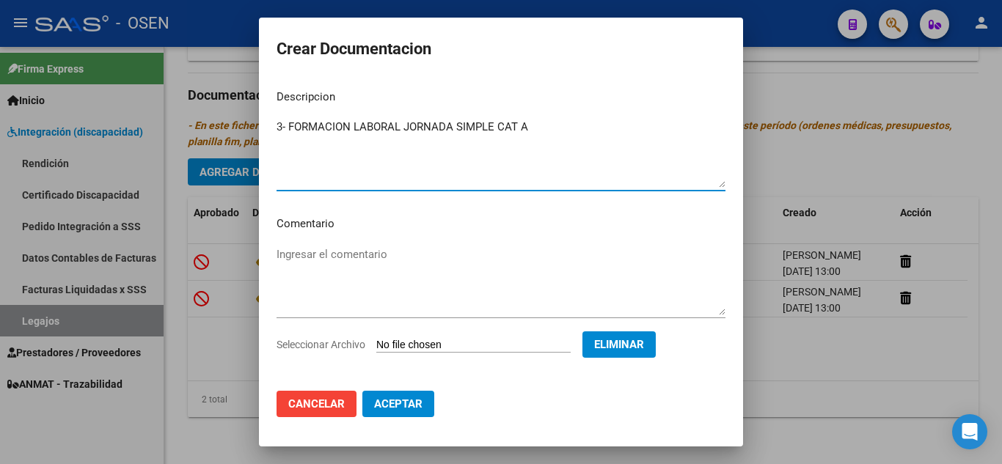
type textarea "3- FORMACION LABORAL JORNADA SIMPLE CAT A"
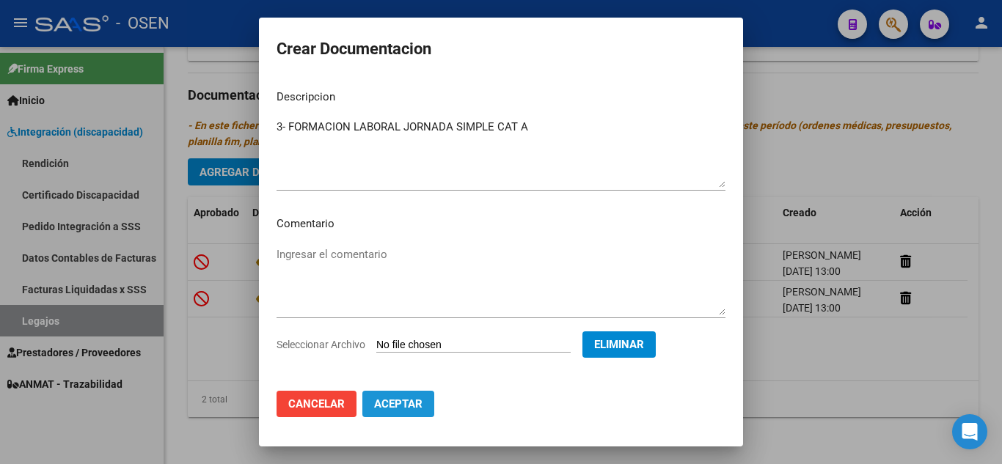
click at [405, 398] on span "Aceptar" at bounding box center [398, 404] width 48 height 13
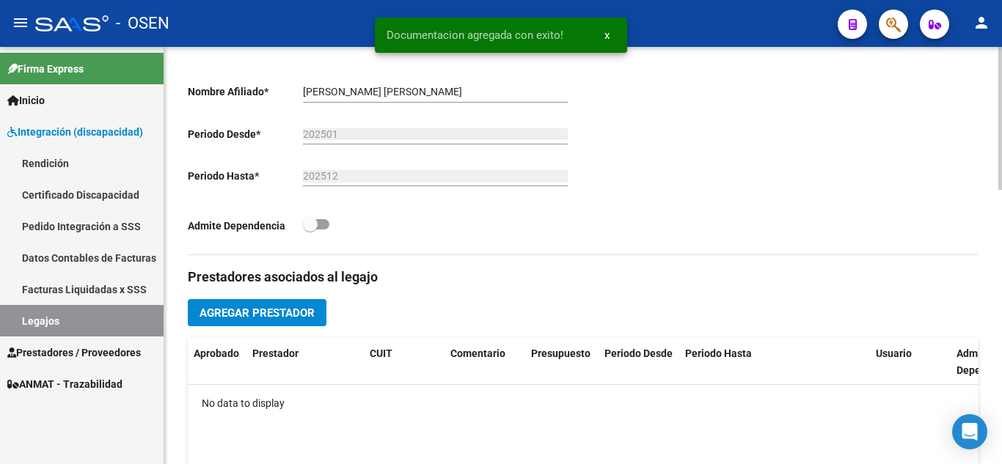
scroll to position [288, 0]
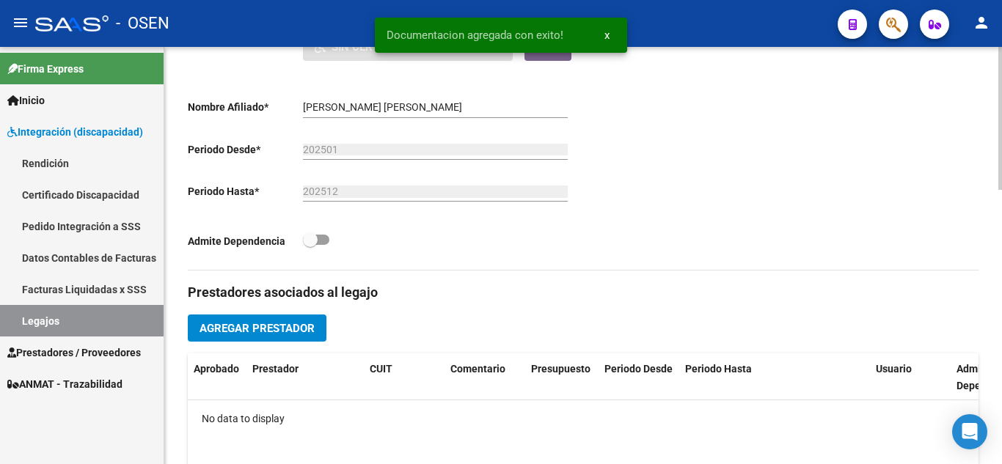
click at [288, 329] on span "Agregar Prestador" at bounding box center [257, 328] width 115 height 13
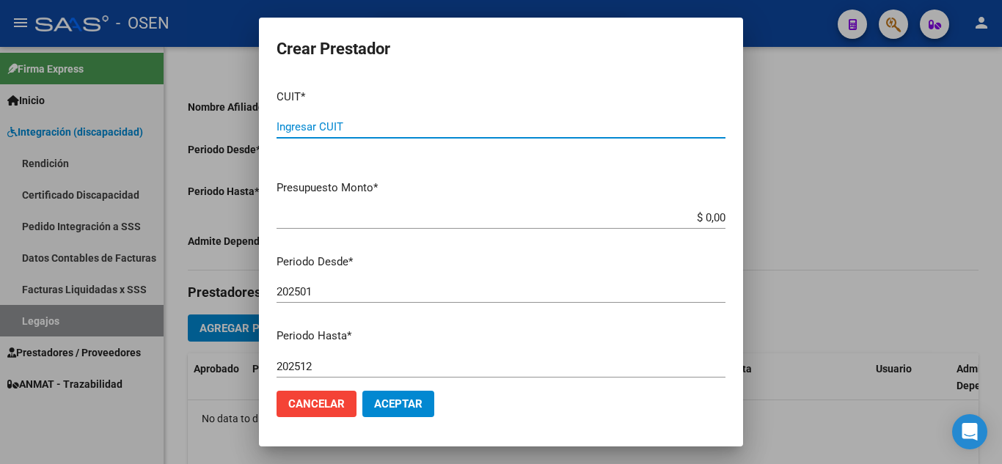
click at [324, 404] on span "Cancelar" at bounding box center [316, 404] width 57 height 13
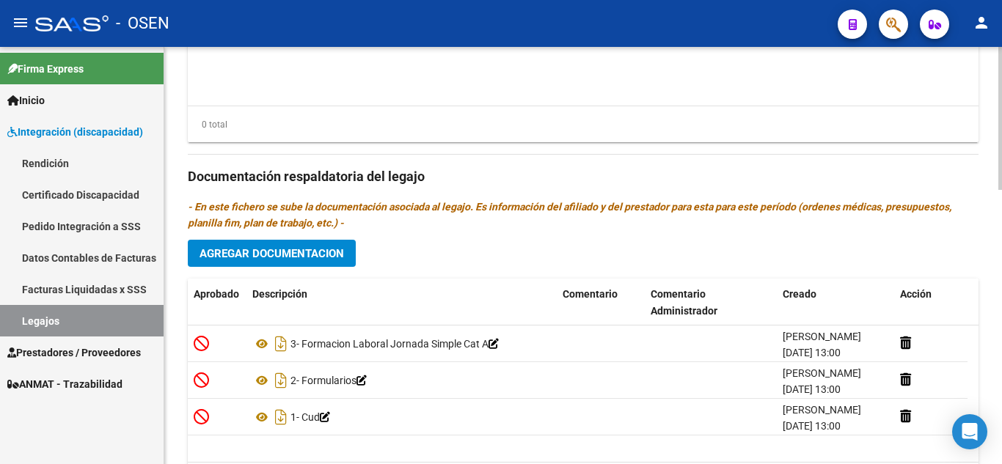
scroll to position [802, 0]
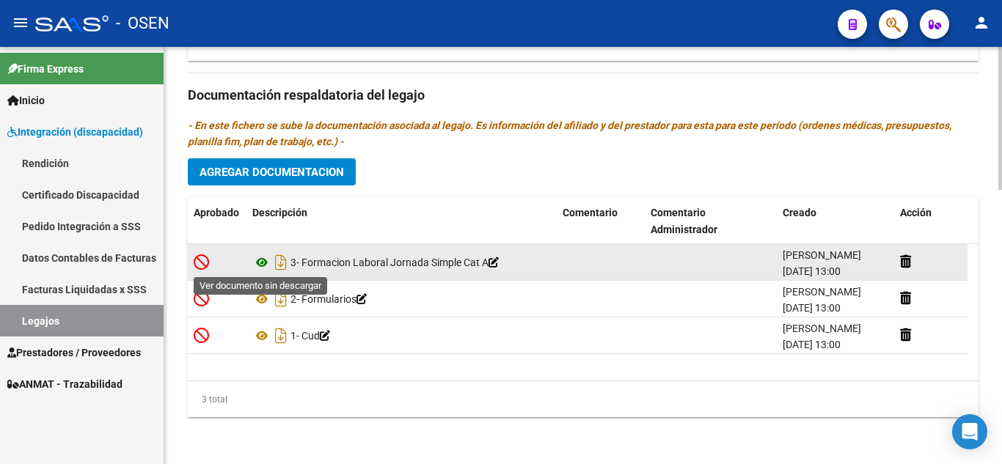
click at [258, 265] on icon at bounding box center [261, 263] width 19 height 18
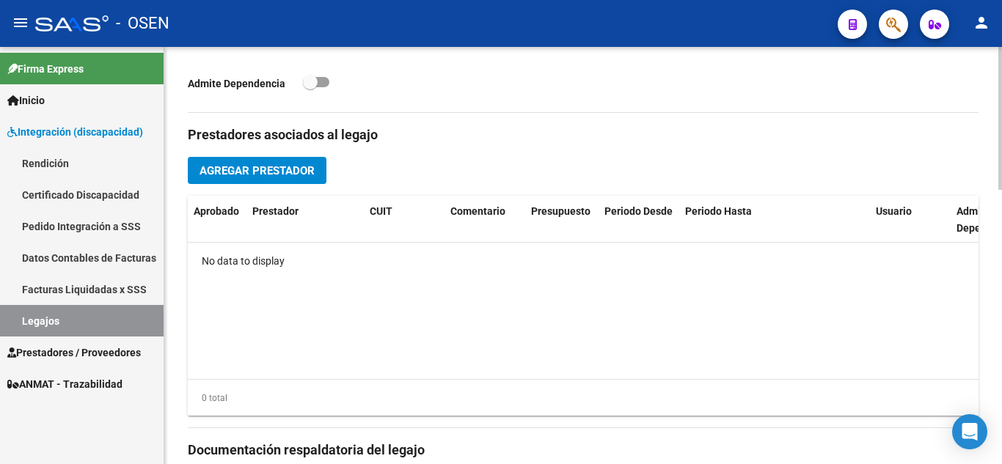
scroll to position [435, 0]
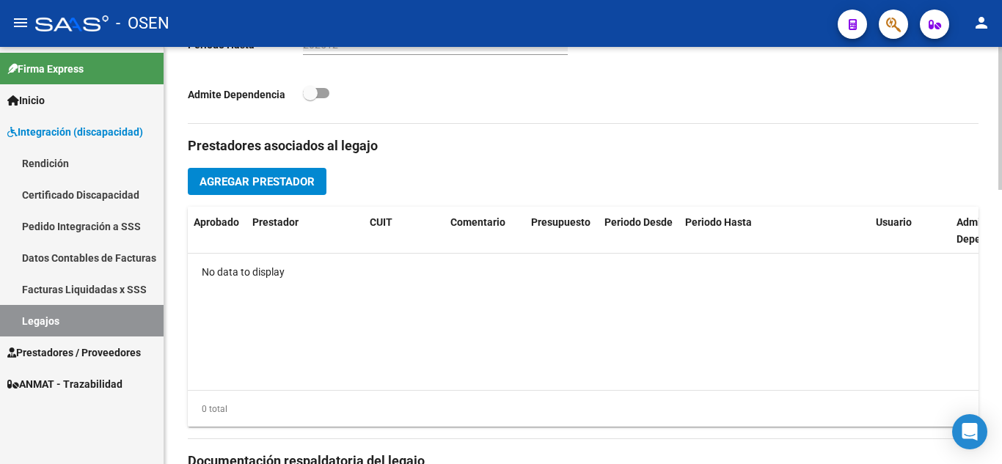
click at [271, 170] on button "Agregar Prestador" at bounding box center [257, 181] width 139 height 27
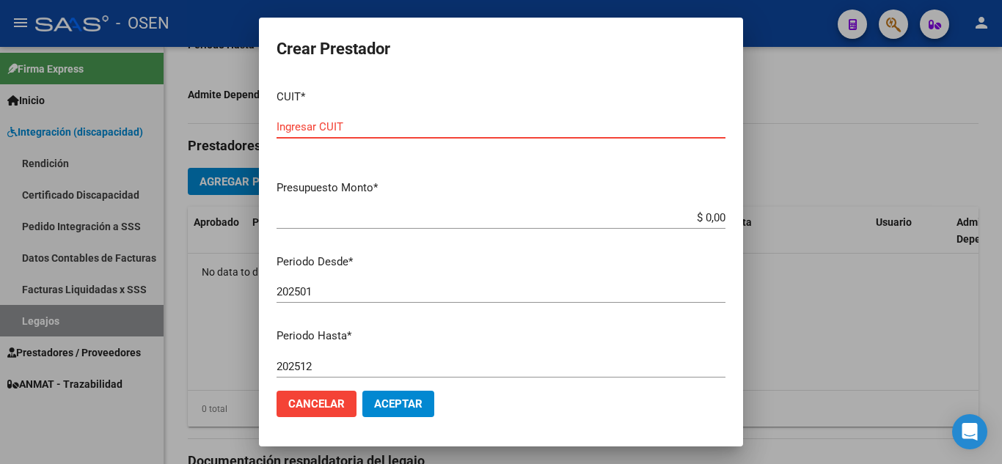
click at [576, 120] on input "Ingresar CUIT" at bounding box center [501, 126] width 449 height 13
paste input "30-61827228-8"
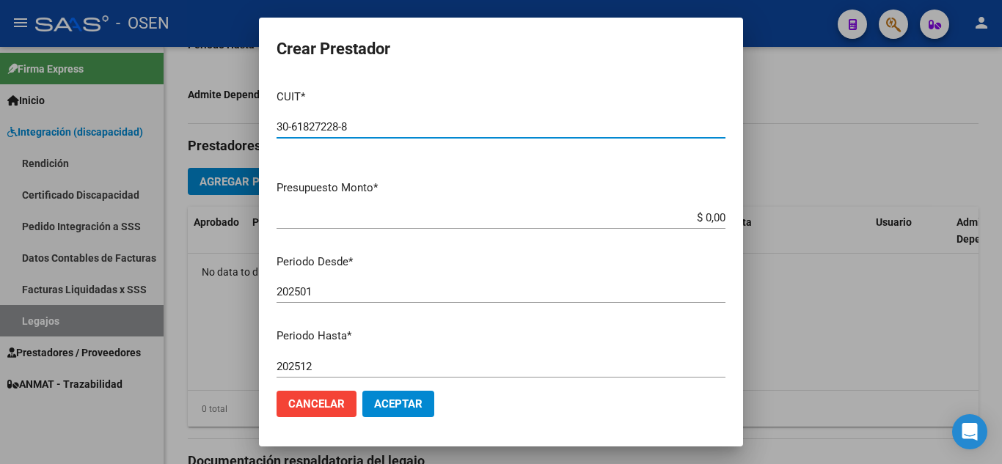
type input "30-61827228-8"
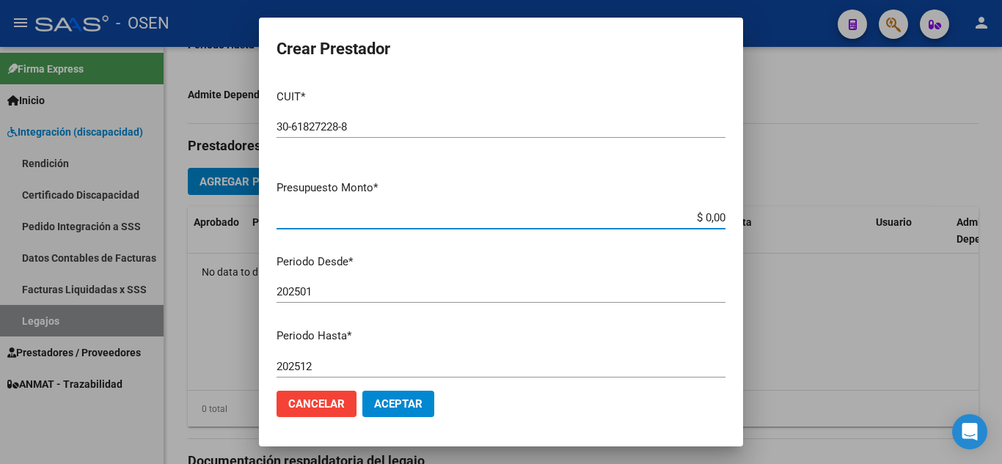
click at [707, 219] on input "$ 0,00" at bounding box center [501, 217] width 449 height 13
click at [719, 218] on app-form-text-field "Presupuesto Monto * $ 0,00 Ingresar el monto" at bounding box center [507, 202] width 461 height 45
drag, startPoint x: 720, startPoint y: 219, endPoint x: 713, endPoint y: 216, distance: 7.6
click at [714, 216] on app-form-text-field "Presupuesto Monto * $ 0,00 Ingresar el monto" at bounding box center [507, 202] width 461 height 45
click at [713, 216] on input "$ 0,00" at bounding box center [501, 217] width 449 height 13
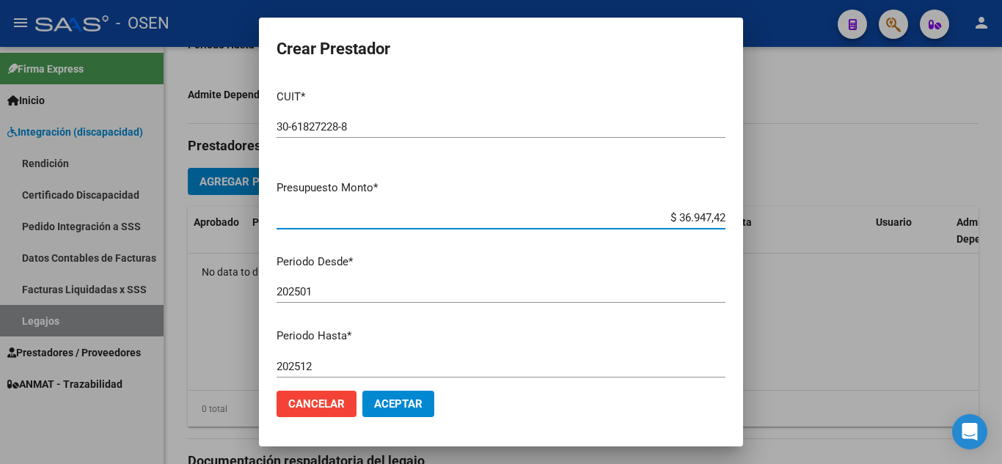
type input "$ 369.474,28"
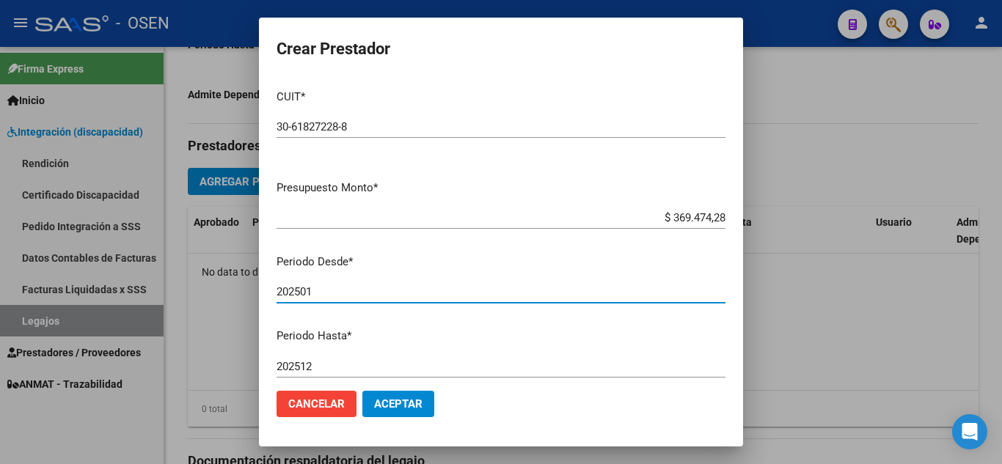
click at [317, 294] on input "202501" at bounding box center [501, 291] width 449 height 13
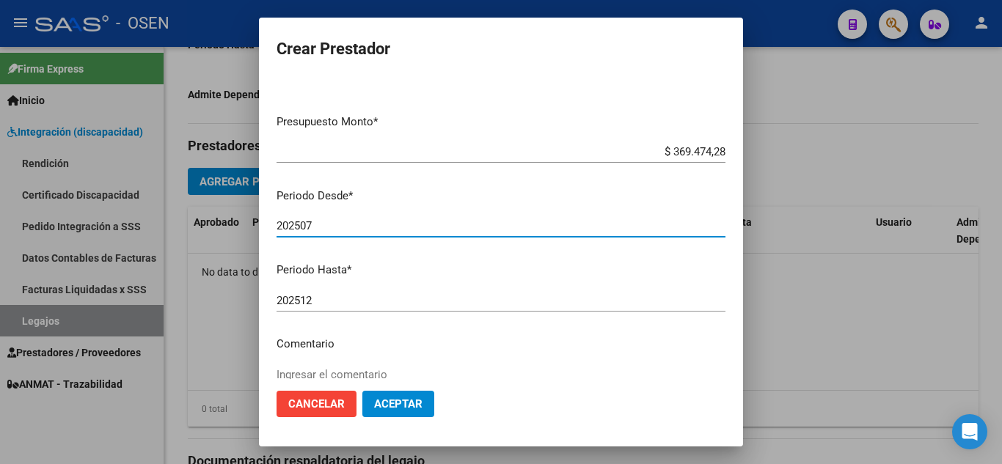
scroll to position [201, 0]
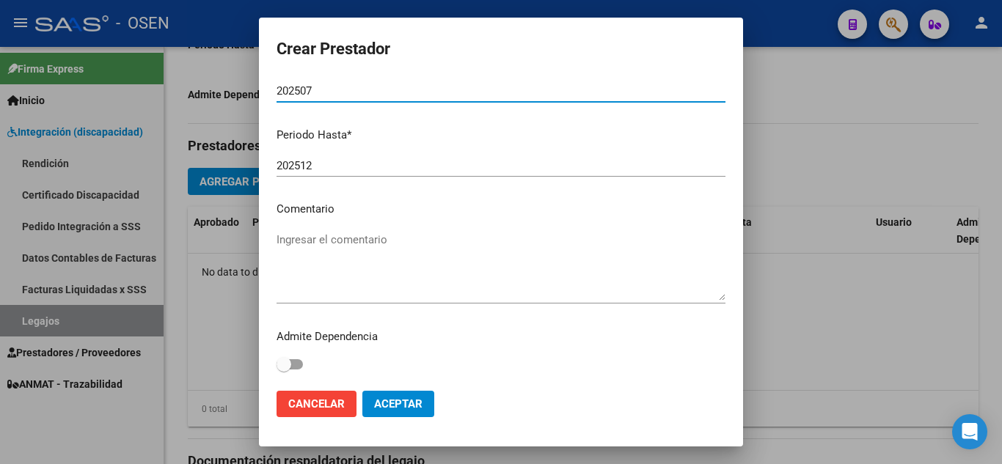
type input "202507"
click at [305, 236] on textarea "Ingresar el comentario" at bounding box center [501, 266] width 449 height 69
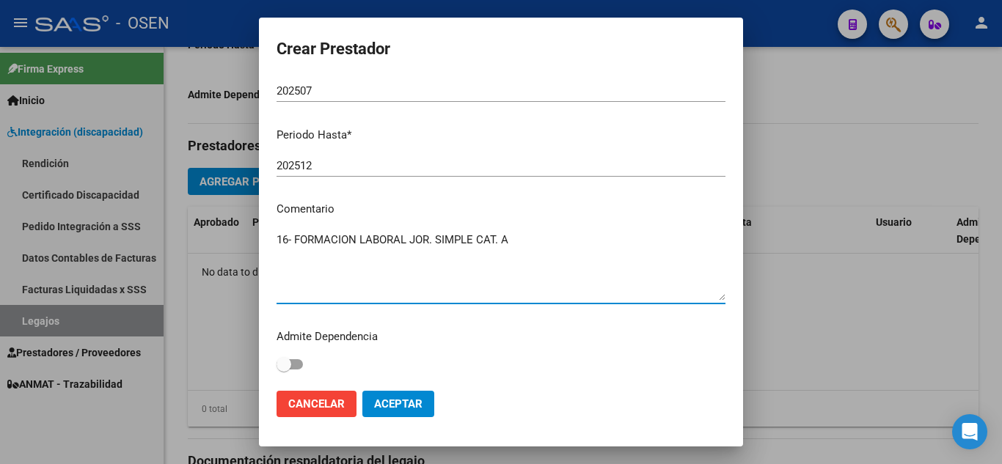
type textarea "16- FORMACION LABORAL JOR. SIMPLE CAT. A"
click at [391, 401] on span "Aceptar" at bounding box center [398, 404] width 48 height 13
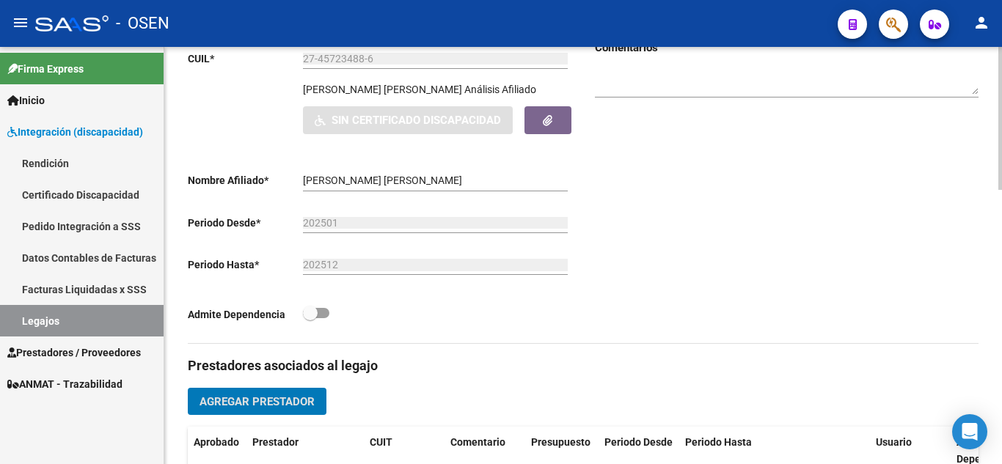
scroll to position [0, 0]
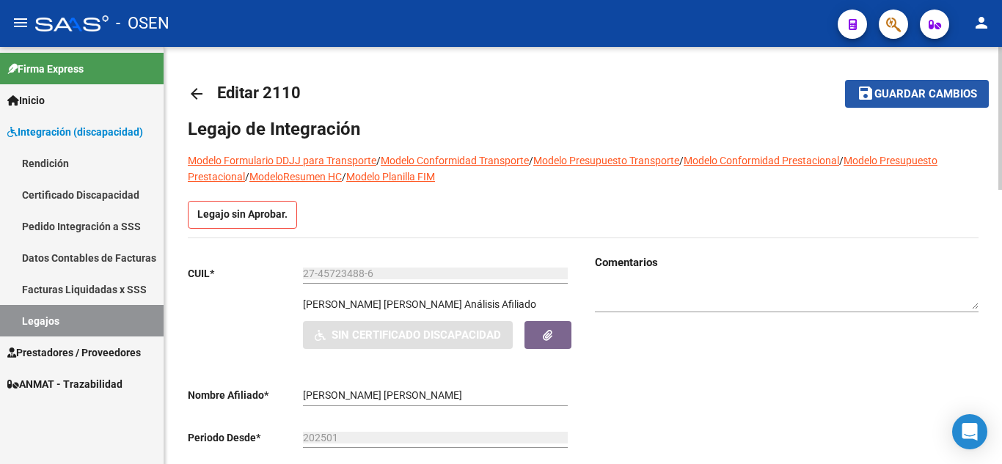
click at [915, 100] on span "Guardar cambios" at bounding box center [926, 94] width 103 height 13
click at [966, 88] on span "Guardar cambios" at bounding box center [926, 94] width 103 height 13
click at [871, 96] on mat-icon "save" at bounding box center [866, 93] width 18 height 18
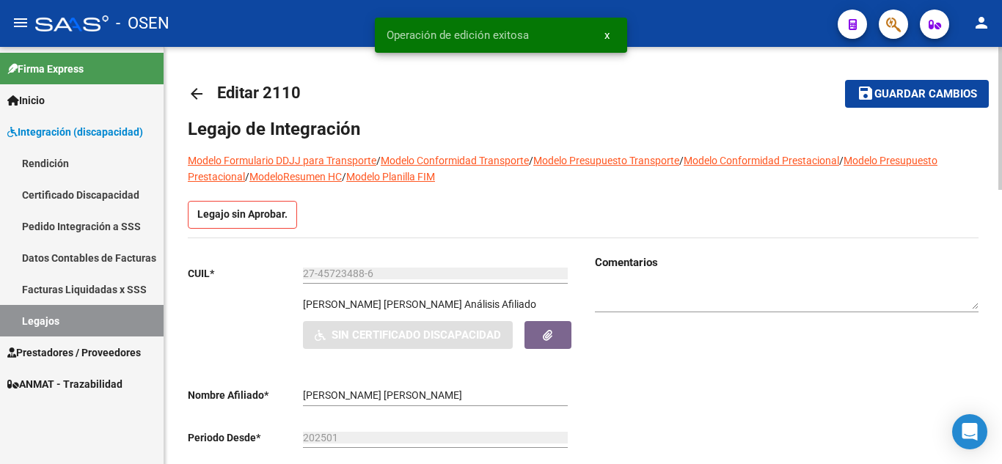
drag, startPoint x: 901, startPoint y: 0, endPoint x: 388, endPoint y: 103, distance: 523.2
click at [388, 103] on mat-toolbar-row "arrow_back Editar 2110" at bounding box center [496, 93] width 617 height 47
click at [892, 95] on span "Guardar cambios" at bounding box center [926, 94] width 103 height 13
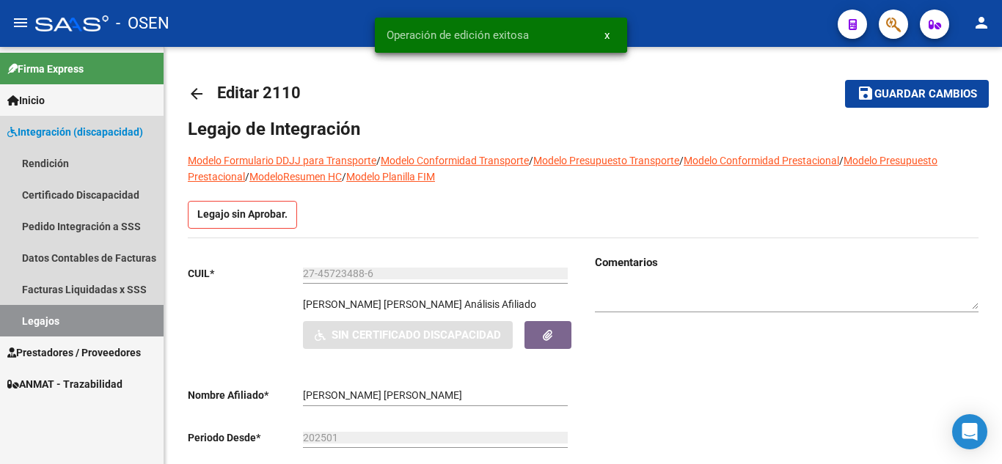
click at [38, 324] on link "Legajos" at bounding box center [82, 321] width 164 height 32
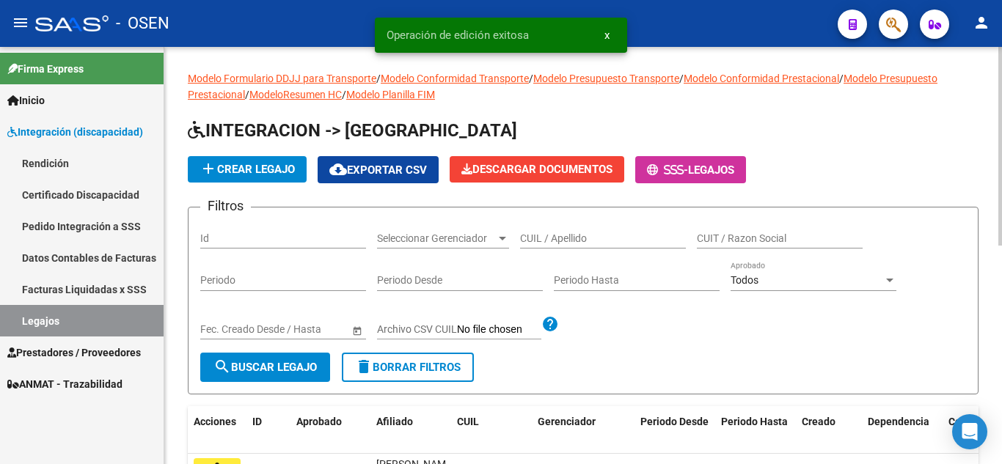
scroll to position [294, 0]
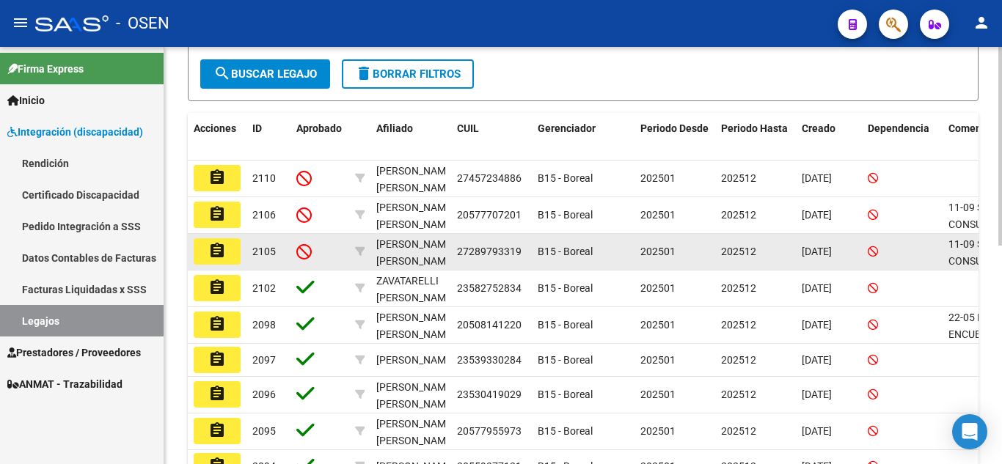
click at [955, 251] on span "11-09 SE CONSULTA DEPENDENCIA Y EL ENVIO DEL FIM" at bounding box center [987, 277] width 76 height 79
click at [194, 252] on button "assignment" at bounding box center [217, 251] width 47 height 26
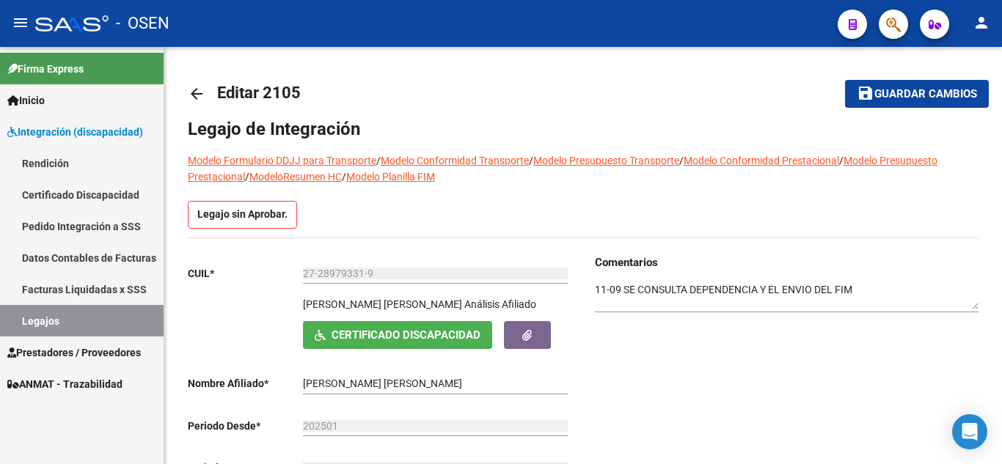
click at [45, 321] on link "Legajos" at bounding box center [82, 321] width 164 height 32
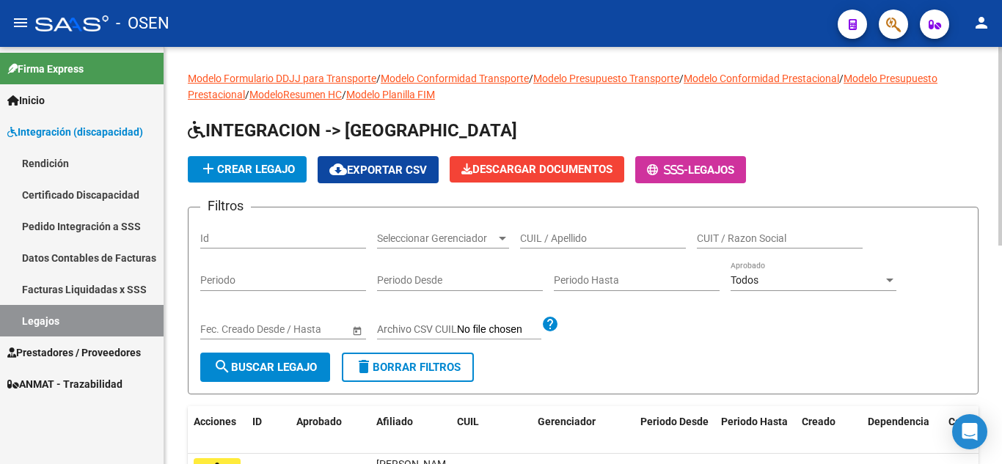
drag, startPoint x: 949, startPoint y: 1, endPoint x: 566, endPoint y: 127, distance: 404.0
click at [566, 127] on h1 "INTEGRACION -> [GEOGRAPHIC_DATA]" at bounding box center [583, 132] width 791 height 26
